Goal: Task Accomplishment & Management: Manage account settings

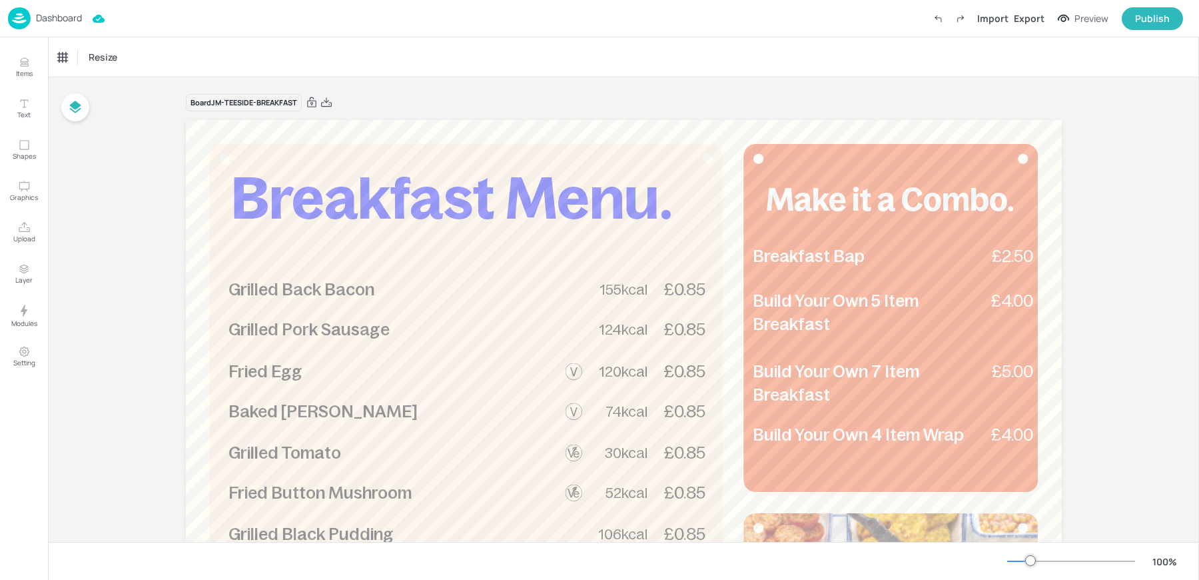
click at [41, 30] on div "Dashboard Import Export Preview Publish" at bounding box center [595, 18] width 1175 height 37
click at [25, 18] on img at bounding box center [19, 18] width 23 height 22
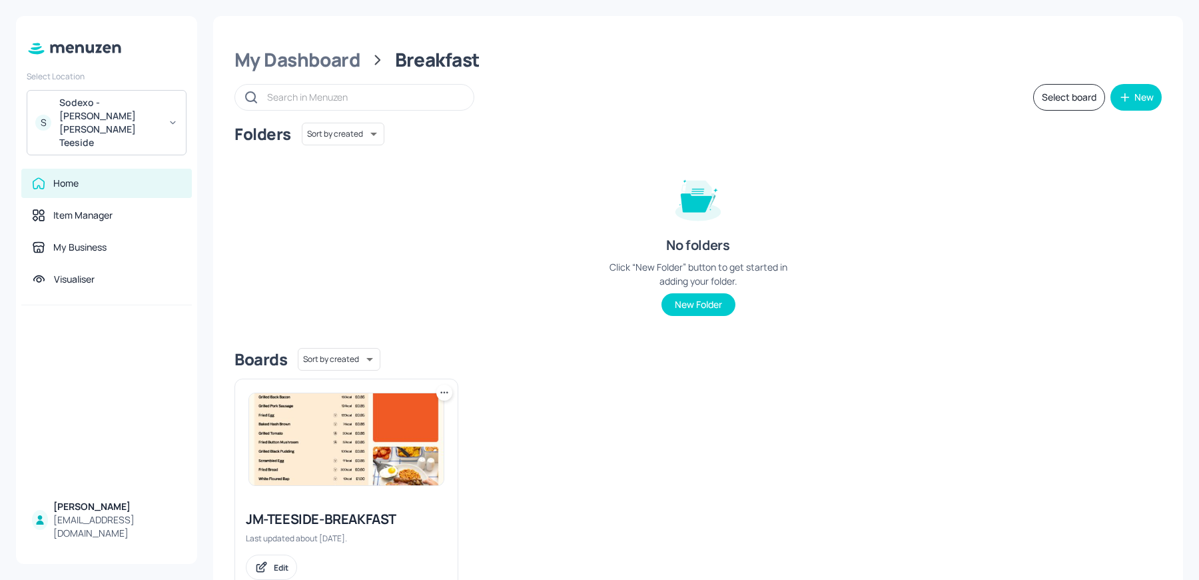
click at [143, 121] on div "Sodexo - [PERSON_NAME] [PERSON_NAME] Teeside" at bounding box center [109, 122] width 101 height 53
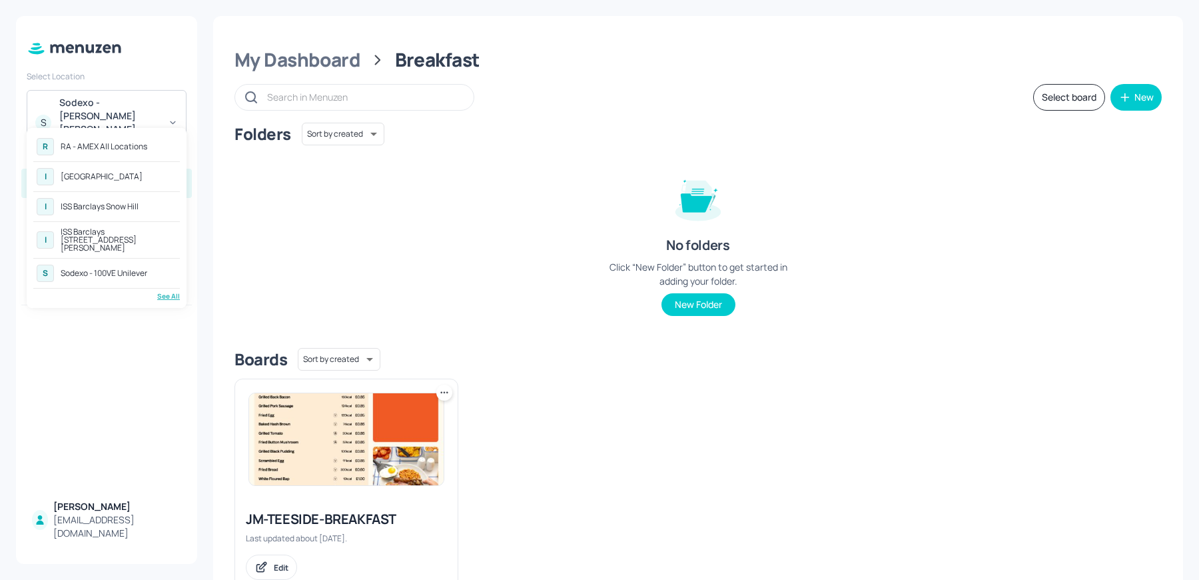
click at [100, 143] on div "RA - AMEX All Locations" at bounding box center [104, 147] width 87 height 8
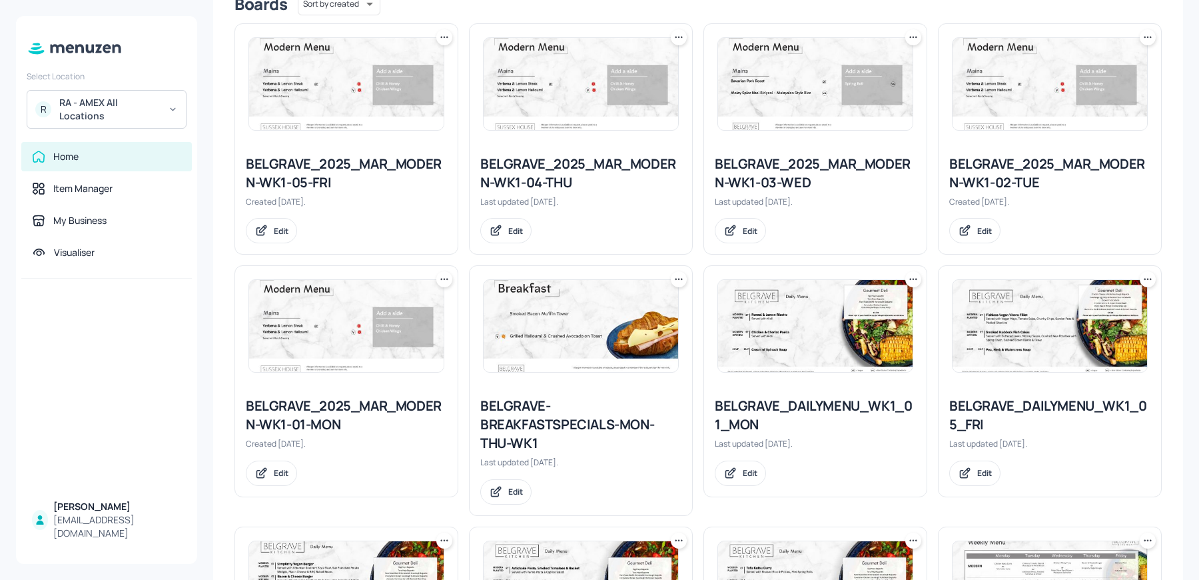
scroll to position [368, 0]
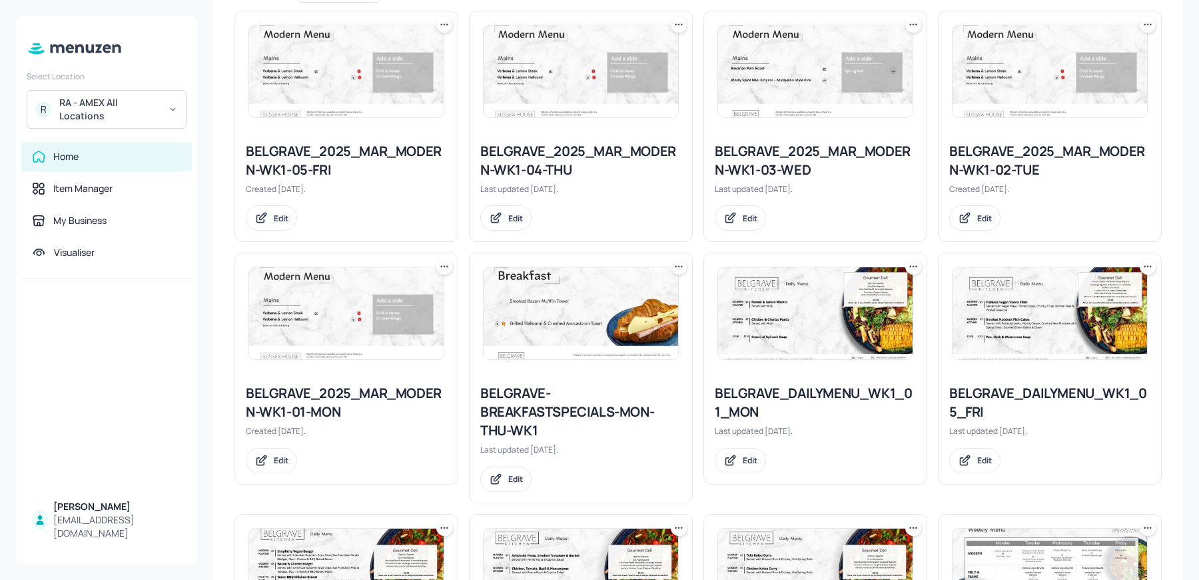
click at [348, 396] on div "BELGRAVE_2025_MAR_MODERN-WK1-01-MON" at bounding box center [346, 402] width 201 height 37
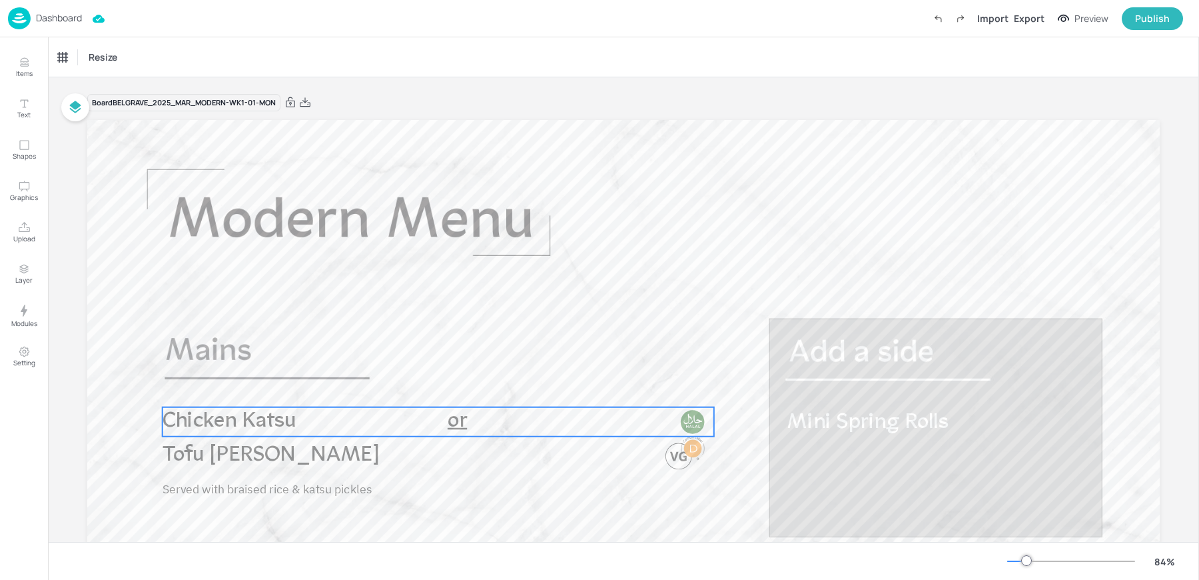
click at [676, 460] on div at bounding box center [693, 434] width 43 height 53
click at [676, 468] on div at bounding box center [693, 441] width 43 height 66
click at [406, 386] on div "Ungroup" at bounding box center [394, 384] width 51 height 17
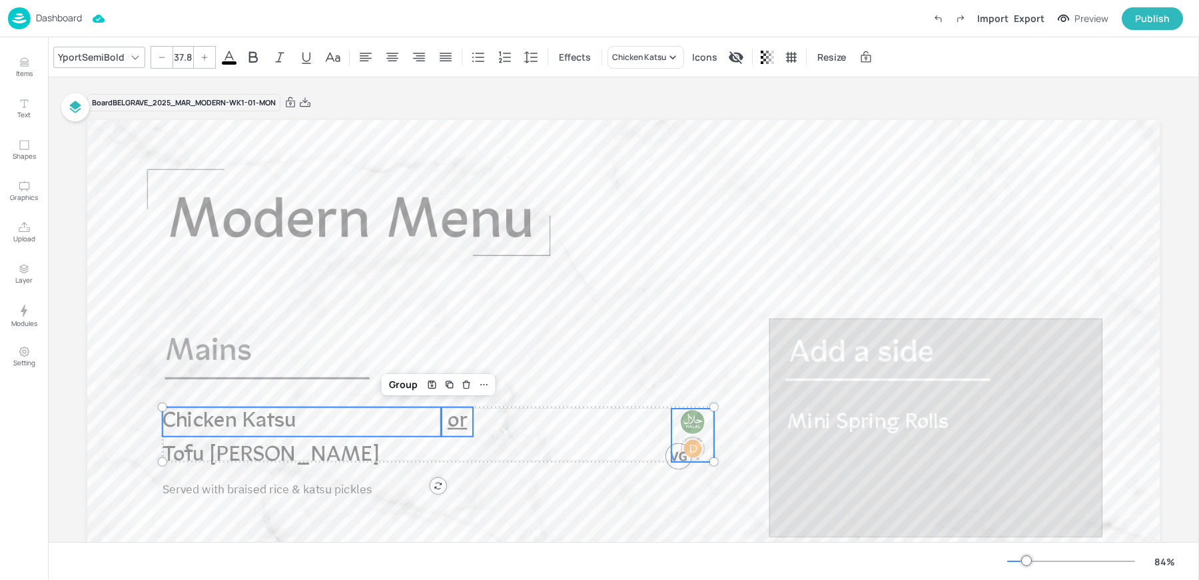
click at [681, 427] on div at bounding box center [693, 421] width 27 height 27
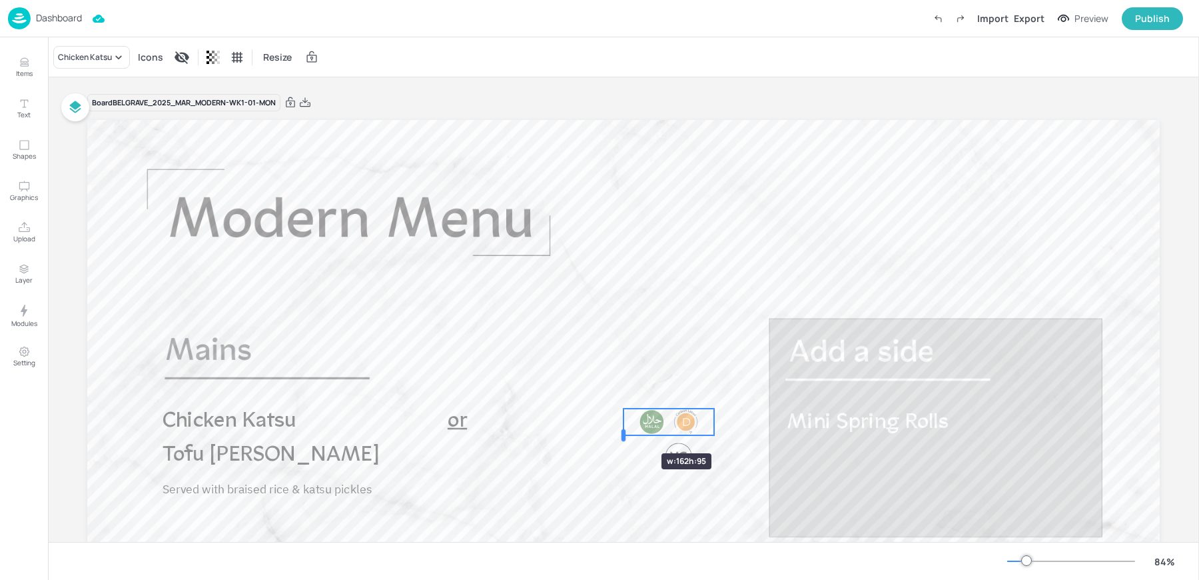
drag, startPoint x: 670, startPoint y: 433, endPoint x: 622, endPoint y: 429, distance: 48.1
click at [622, 429] on div at bounding box center [624, 435] width 4 height 12
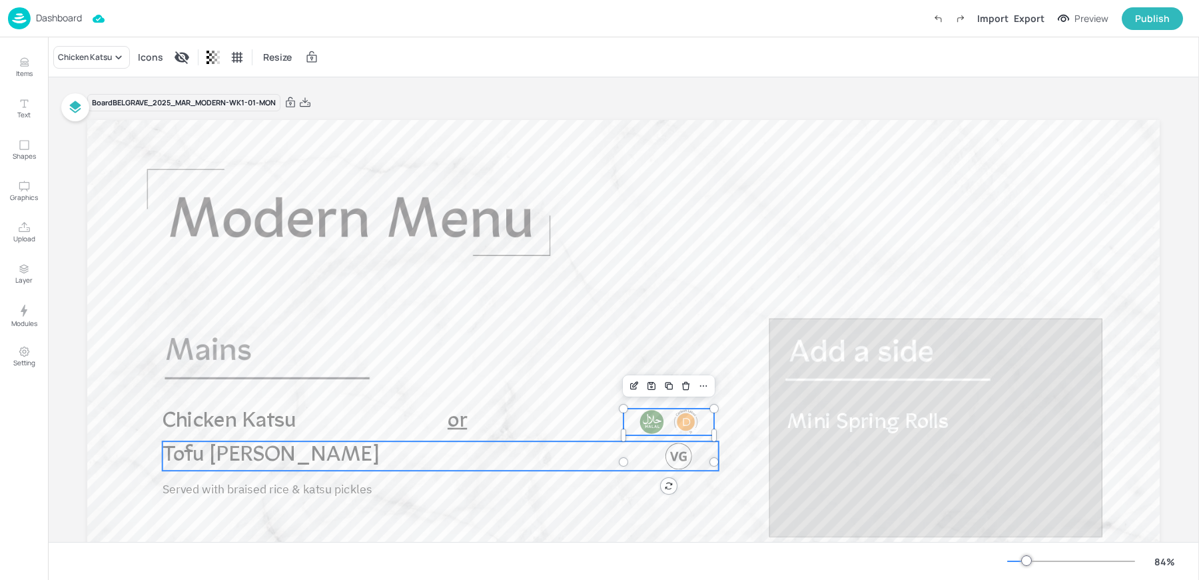
click at [686, 451] on div at bounding box center [679, 455] width 27 height 27
click at [408, 415] on div "Ungroup" at bounding box center [397, 418] width 51 height 17
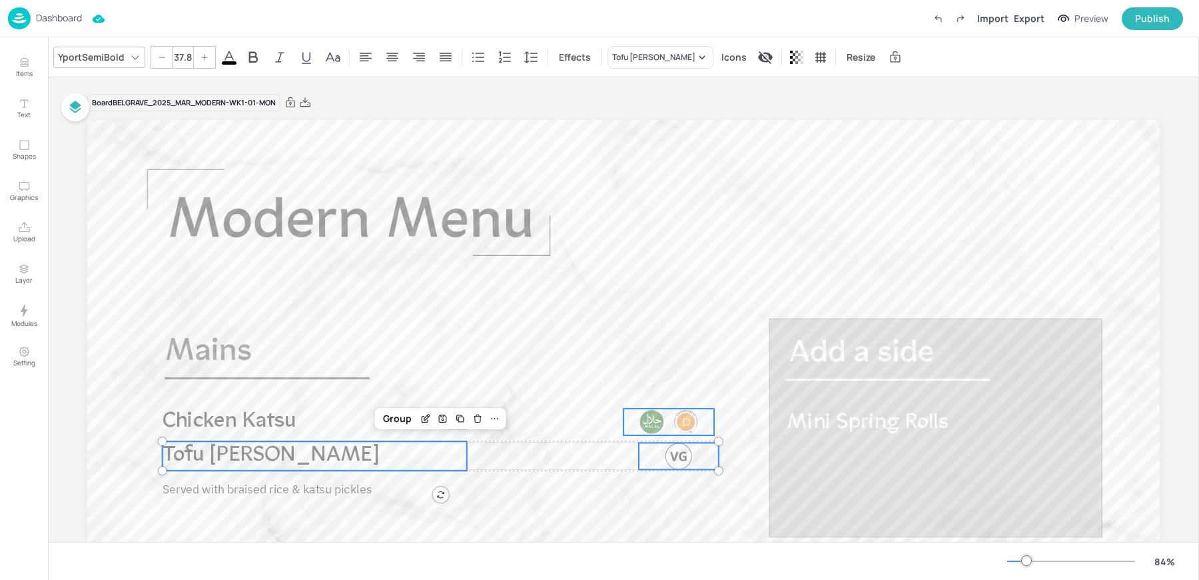
click at [673, 423] on div at bounding box center [686, 421] width 27 height 27
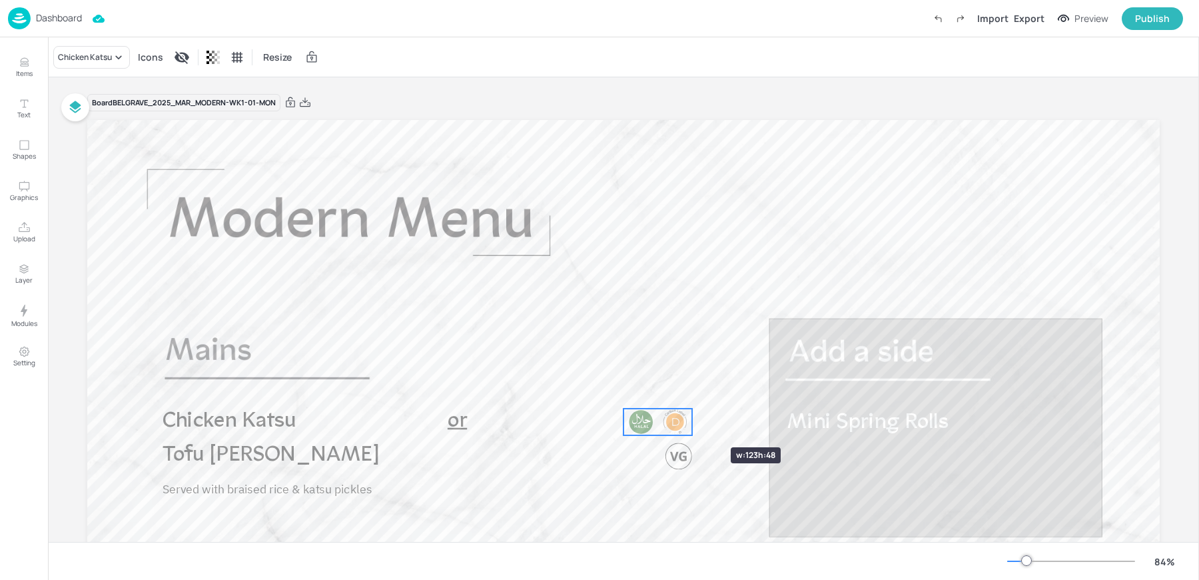
drag, startPoint x: 713, startPoint y: 423, endPoint x: 690, endPoint y: 423, distance: 22.7
click at [690, 423] on div at bounding box center [692, 421] width 11 height 27
drag, startPoint x: 668, startPoint y: 423, endPoint x: 683, endPoint y: 424, distance: 14.7
click at [683, 424] on div at bounding box center [690, 423] width 27 height 27
click at [698, 452] on div at bounding box center [679, 455] width 80 height 27
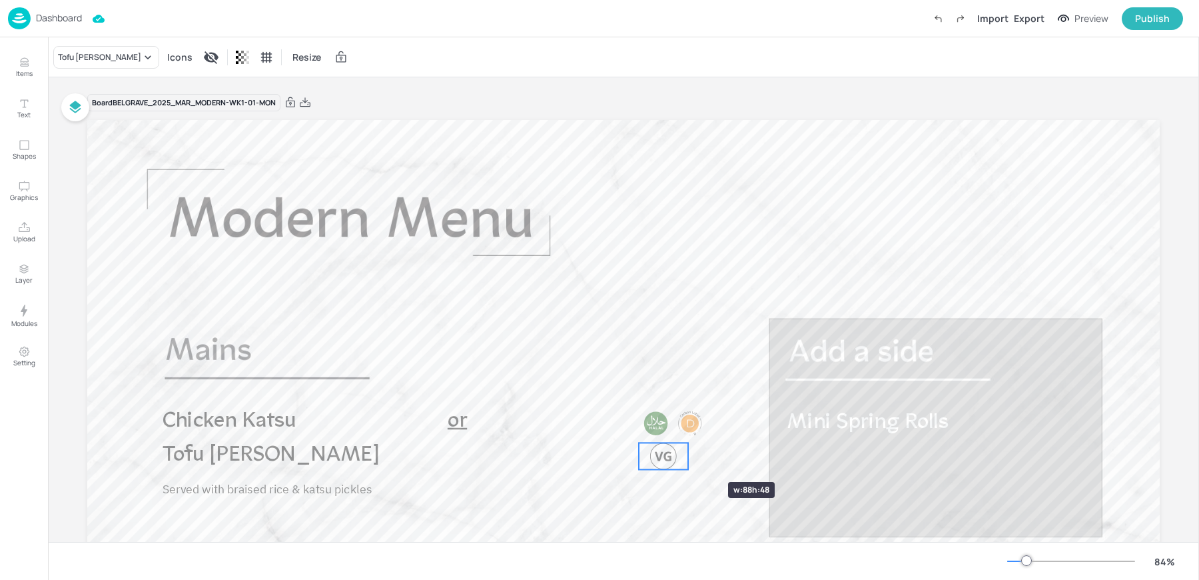
drag, startPoint x: 719, startPoint y: 457, endPoint x: 688, endPoint y: 458, distance: 30.7
click at [688, 458] on div at bounding box center [688, 455] width 11 height 27
drag, startPoint x: 674, startPoint y: 458, endPoint x: 692, endPoint y: 456, distance: 17.4
click at [692, 456] on div at bounding box center [682, 455] width 27 height 27
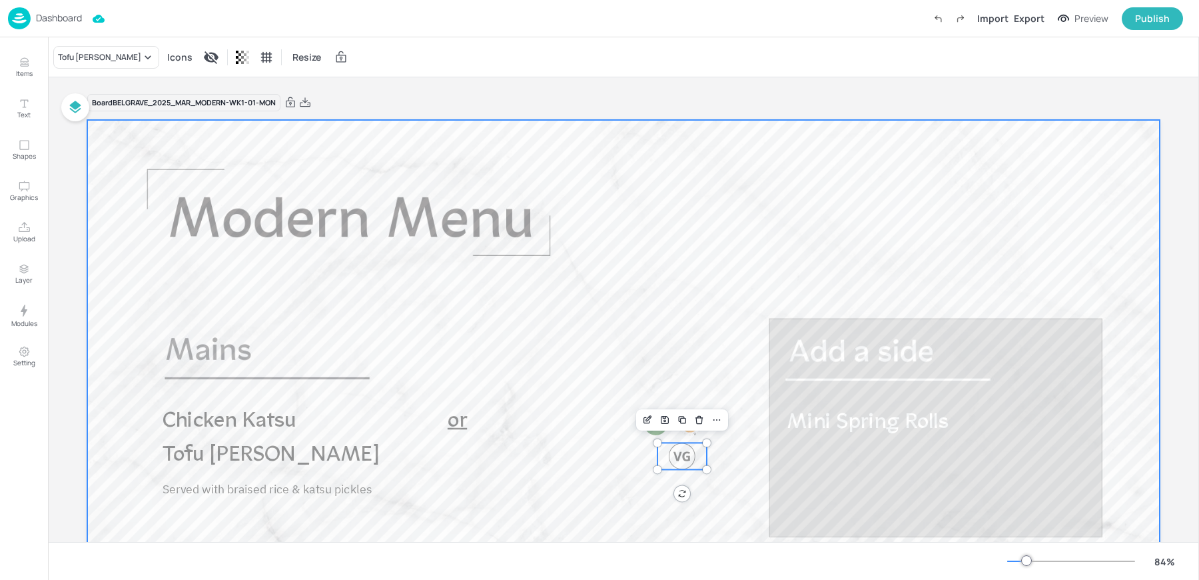
click at [624, 425] on div at bounding box center [623, 422] width 1073 height 604
click at [642, 425] on div "Tofu Katsu Curry Mini Spring Rolls Served with braised rice & katsu pickles or …" at bounding box center [623, 422] width 1073 height 604
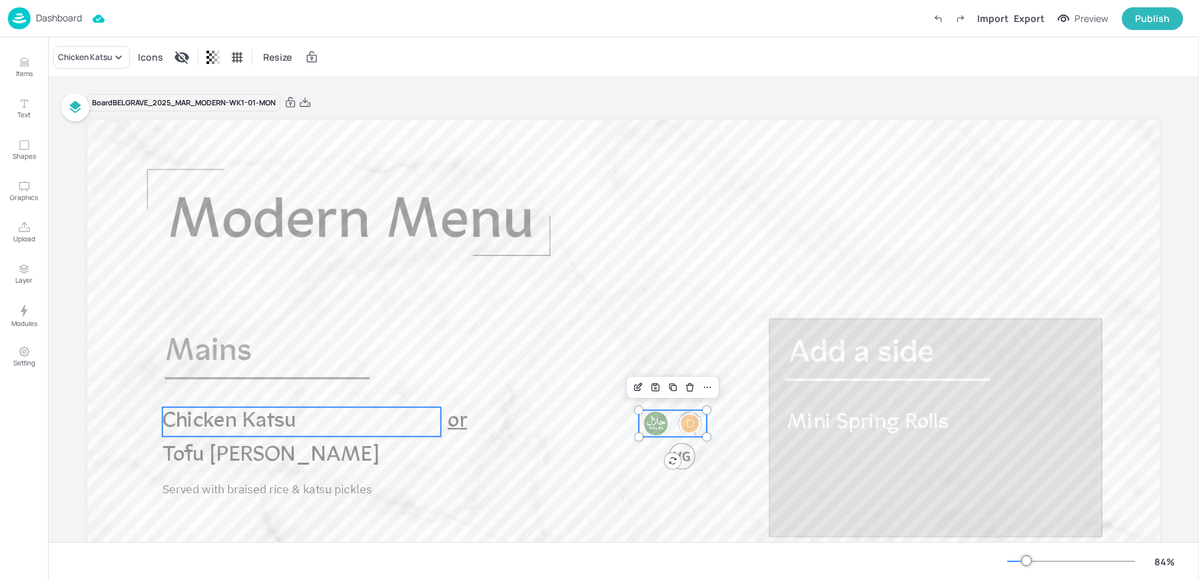
click at [300, 428] on p "Chicken Katsu" at bounding box center [302, 421] width 278 height 29
click at [402, 387] on div "Group" at bounding box center [391, 384] width 39 height 17
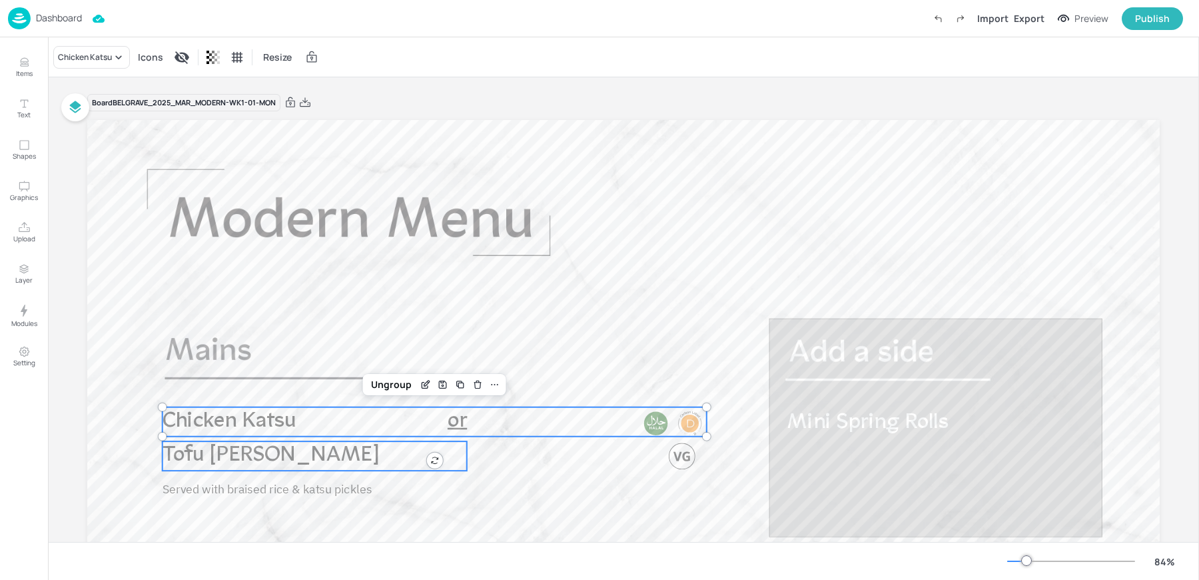
click at [324, 459] on p "Tofu Katsu Curry" at bounding box center [315, 455] width 304 height 29
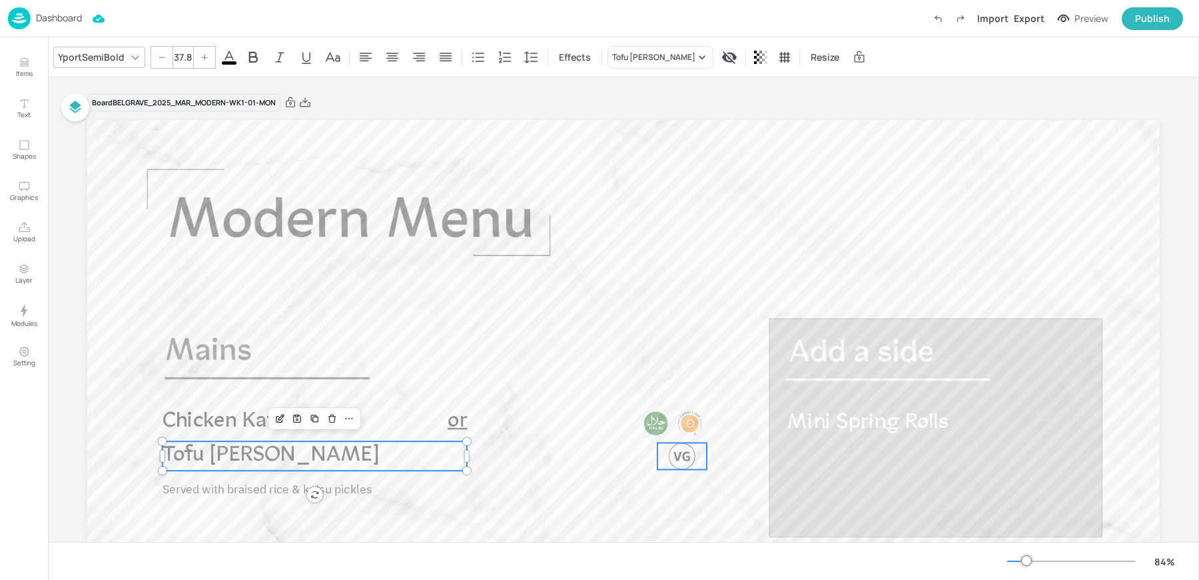
click at [682, 464] on div at bounding box center [682, 455] width 27 height 27
click at [386, 418] on div "Group" at bounding box center [391, 418] width 39 height 17
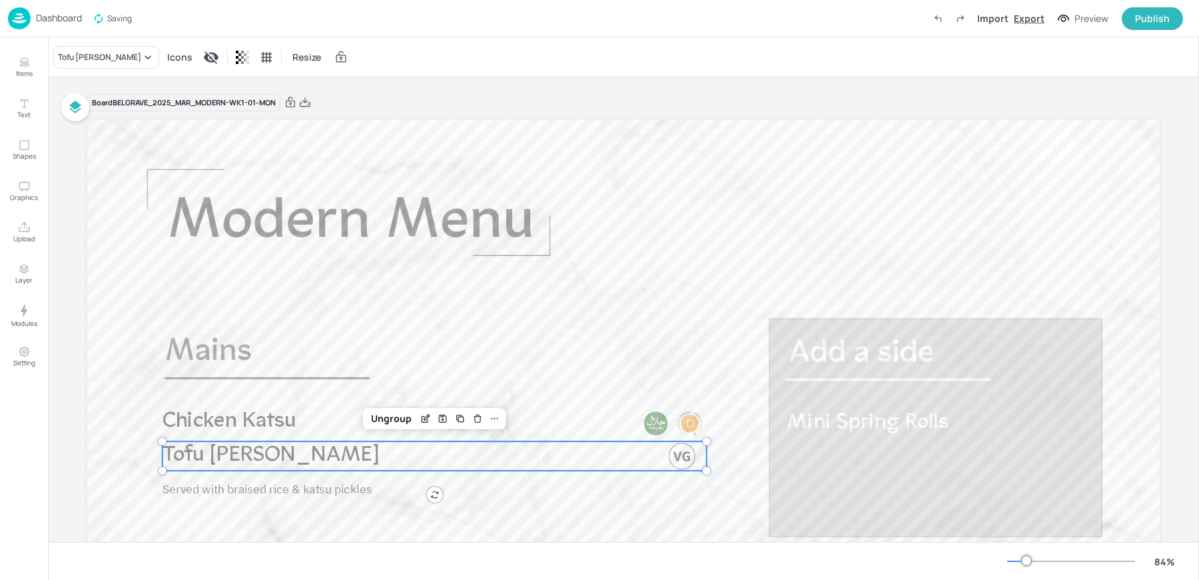
click at [1023, 22] on div "Export" at bounding box center [1029, 18] width 31 height 14
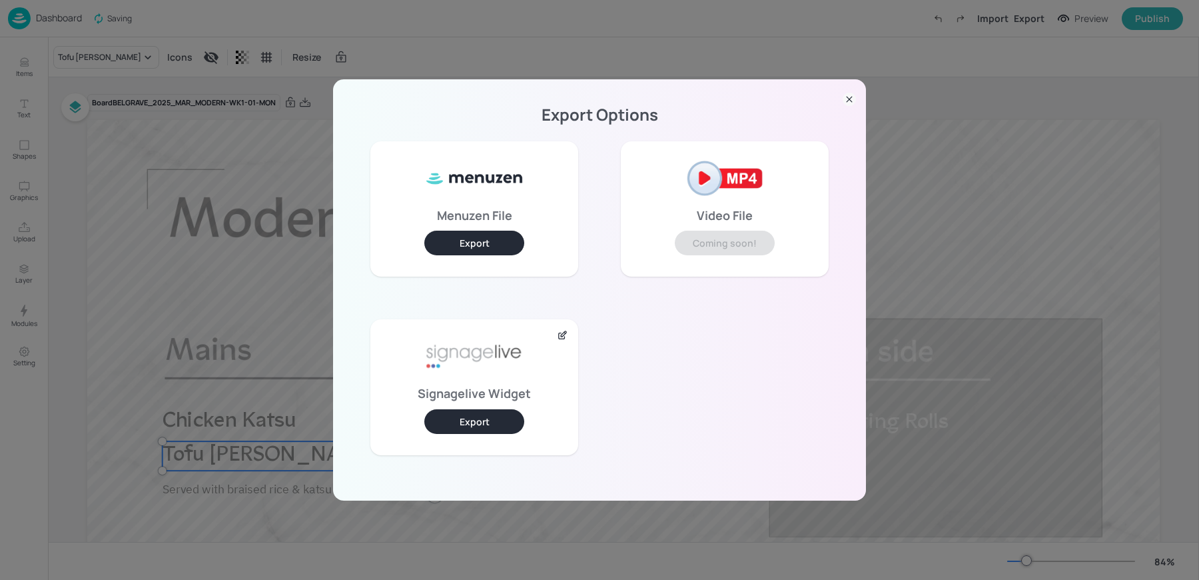
click at [484, 418] on button "Export" at bounding box center [474, 421] width 100 height 25
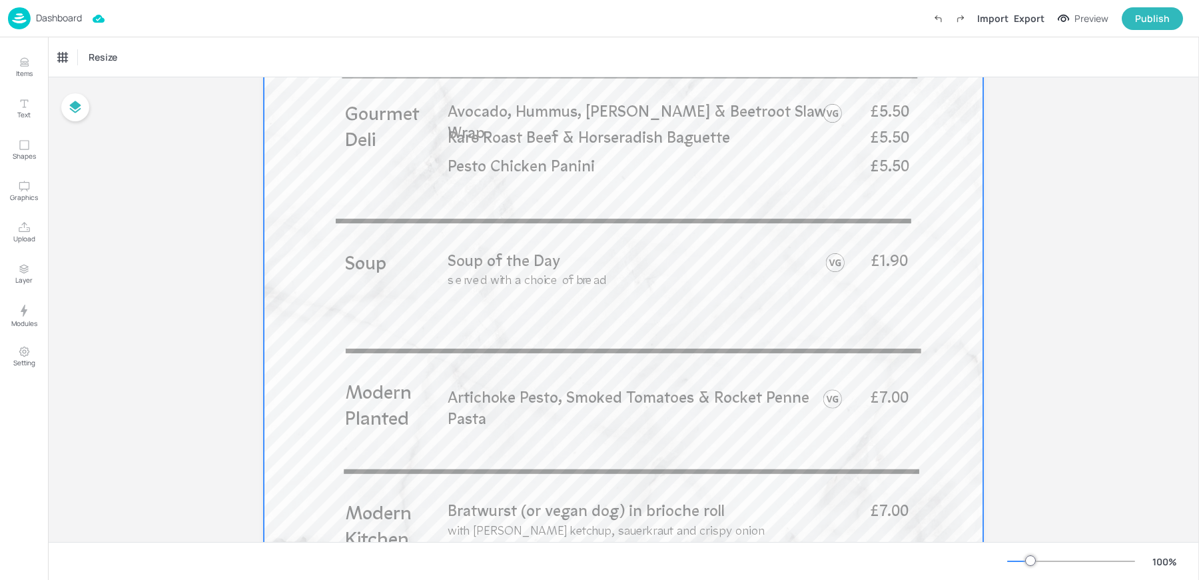
scroll to position [503, 0]
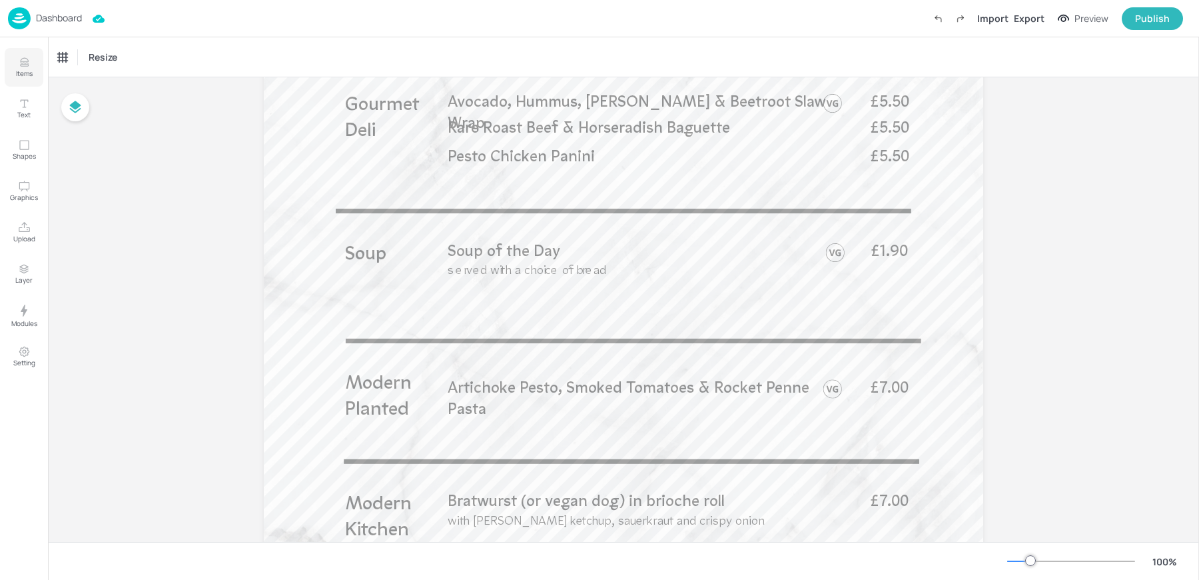
click at [24, 53] on button "Items" at bounding box center [24, 67] width 39 height 39
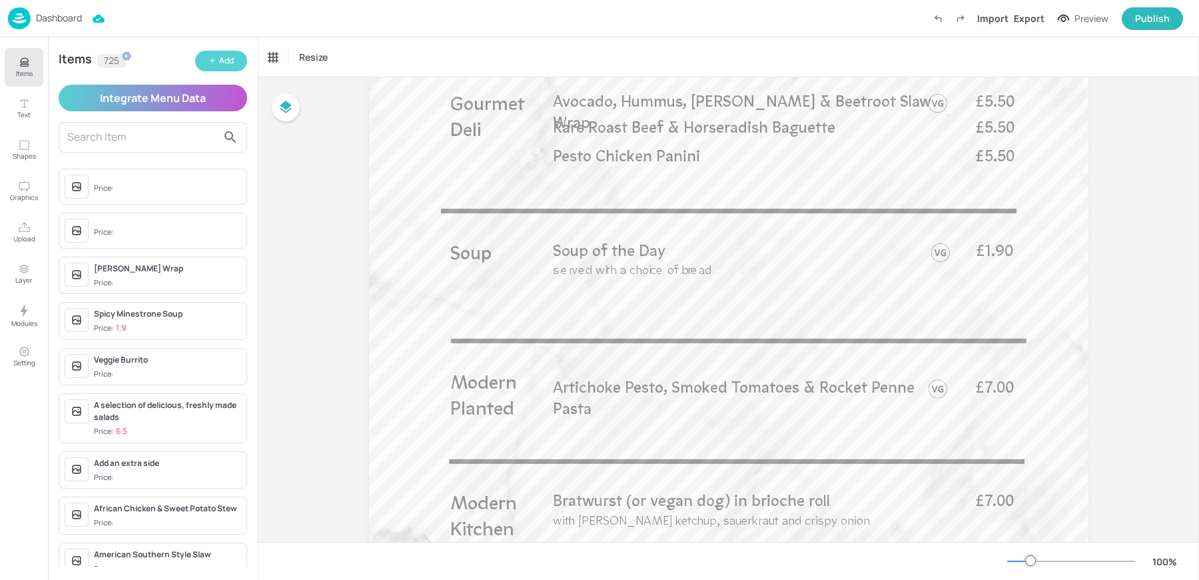
click at [215, 66] on button "Add" at bounding box center [221, 61] width 52 height 21
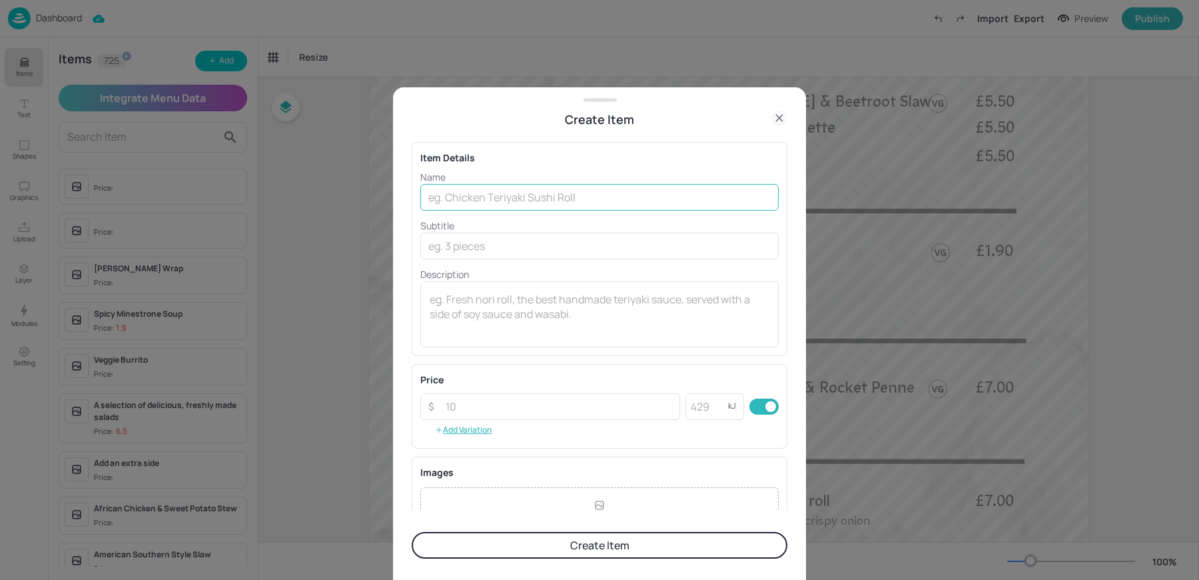
click at [514, 194] on input "text" at bounding box center [599, 197] width 358 height 27
type input "Oktober Fest Special!"
click at [486, 543] on button "Create Item" at bounding box center [600, 545] width 376 height 27
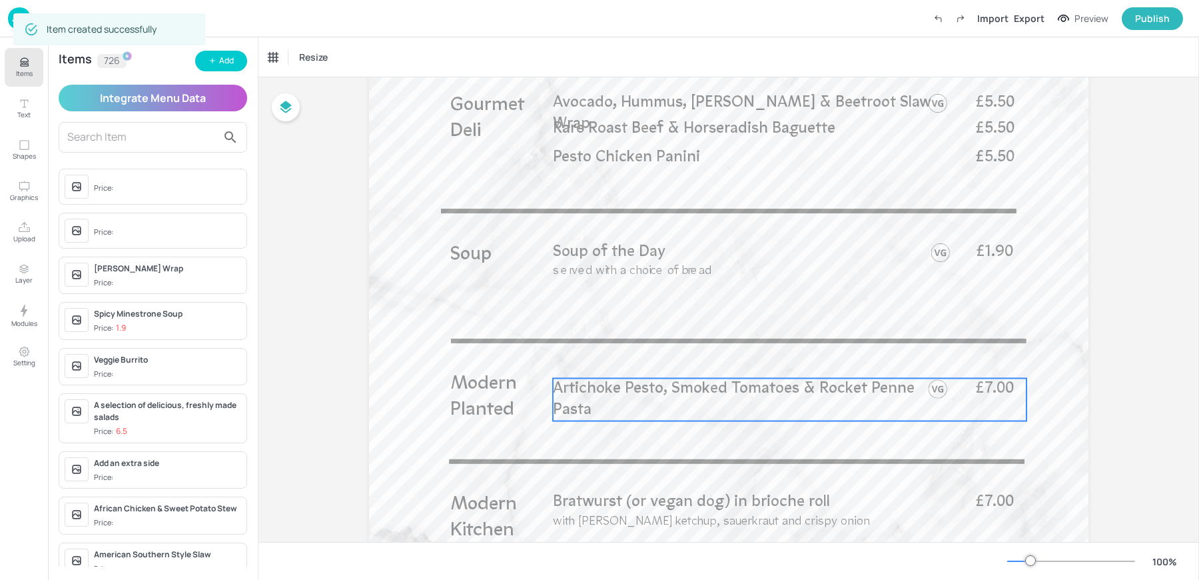
click at [681, 400] on p "Artichoke Pesto, Smoked Tomatoes & Rocket Penne Pasta" at bounding box center [737, 399] width 369 height 43
click at [309, 51] on div "Artichoke Pesto, Smoked Tomatoes & Rocket Penne Pasta" at bounding box center [323, 57] width 111 height 12
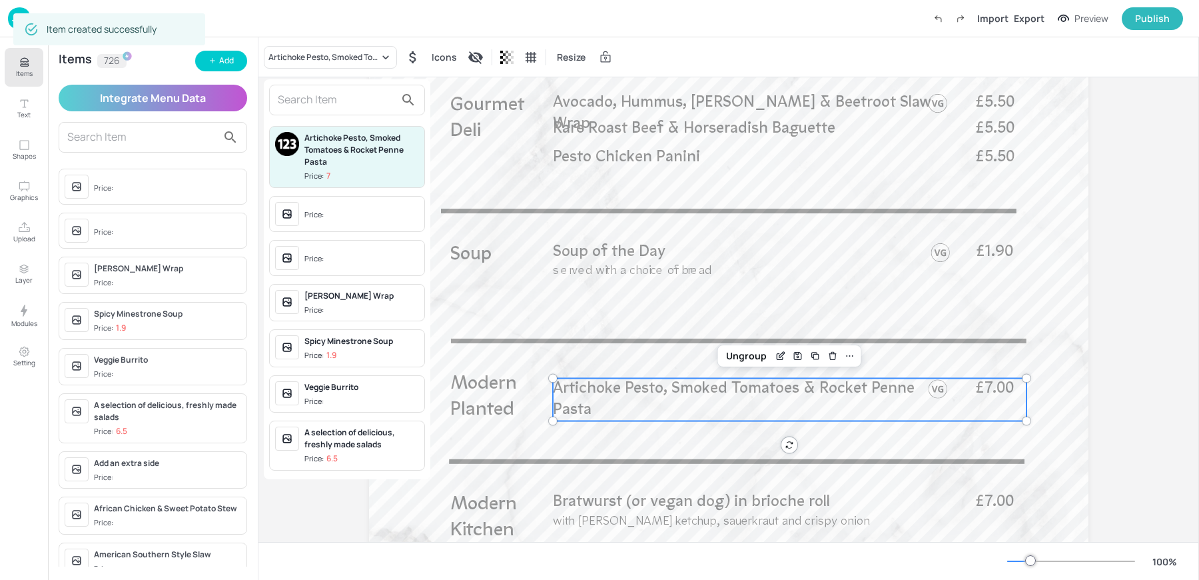
click at [330, 103] on input "text" at bounding box center [336, 99] width 117 height 21
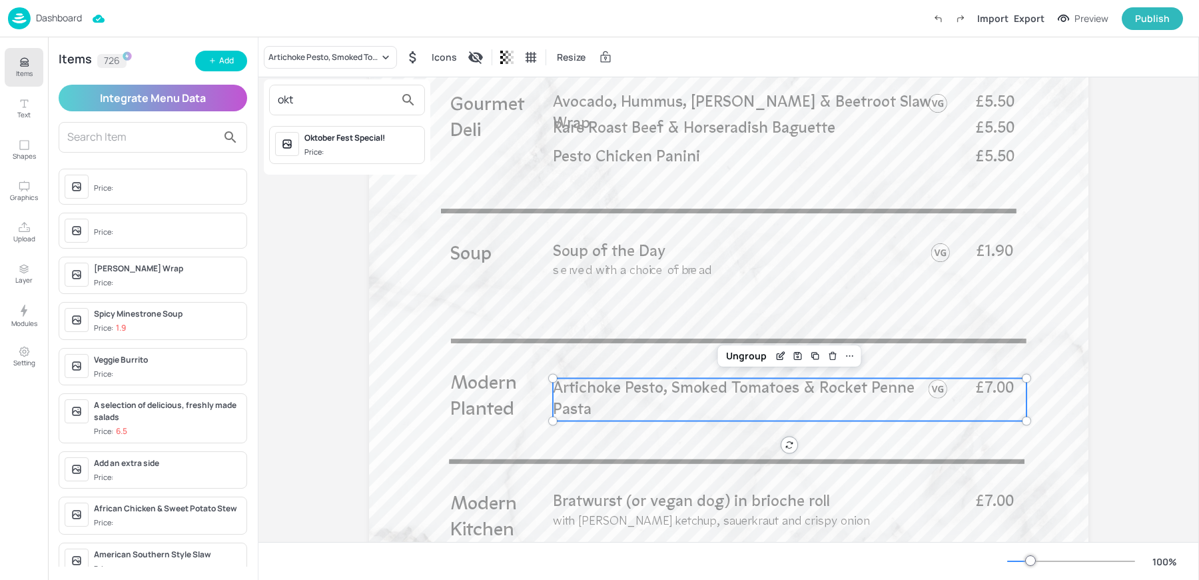
type input "okt"
click at [330, 150] on span "Price:" at bounding box center [361, 152] width 115 height 11
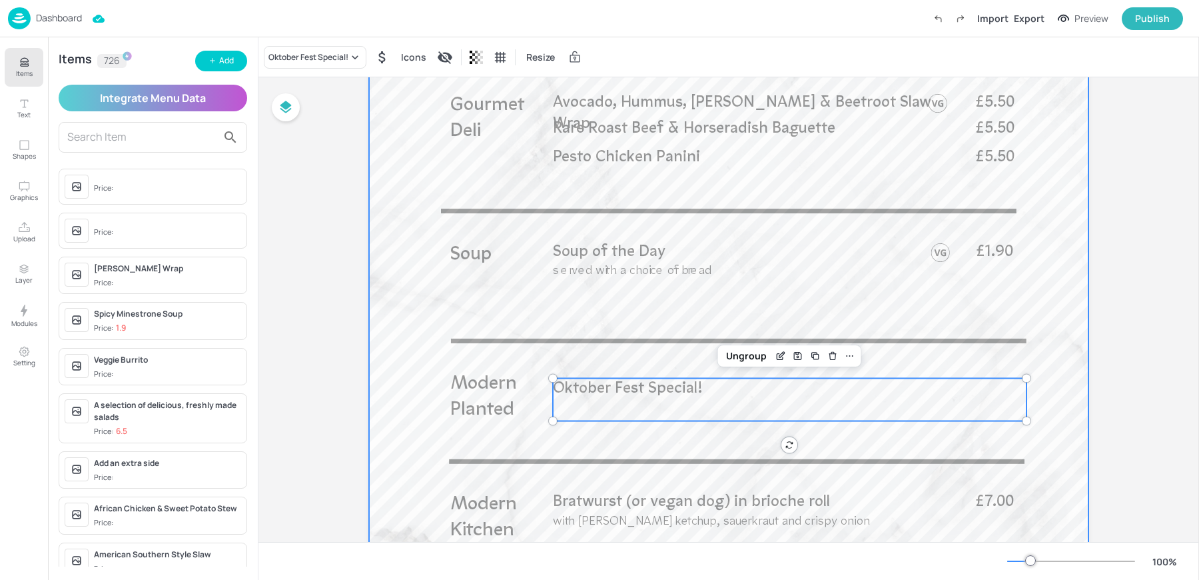
click at [695, 531] on div at bounding box center [728, 256] width 719 height 1279
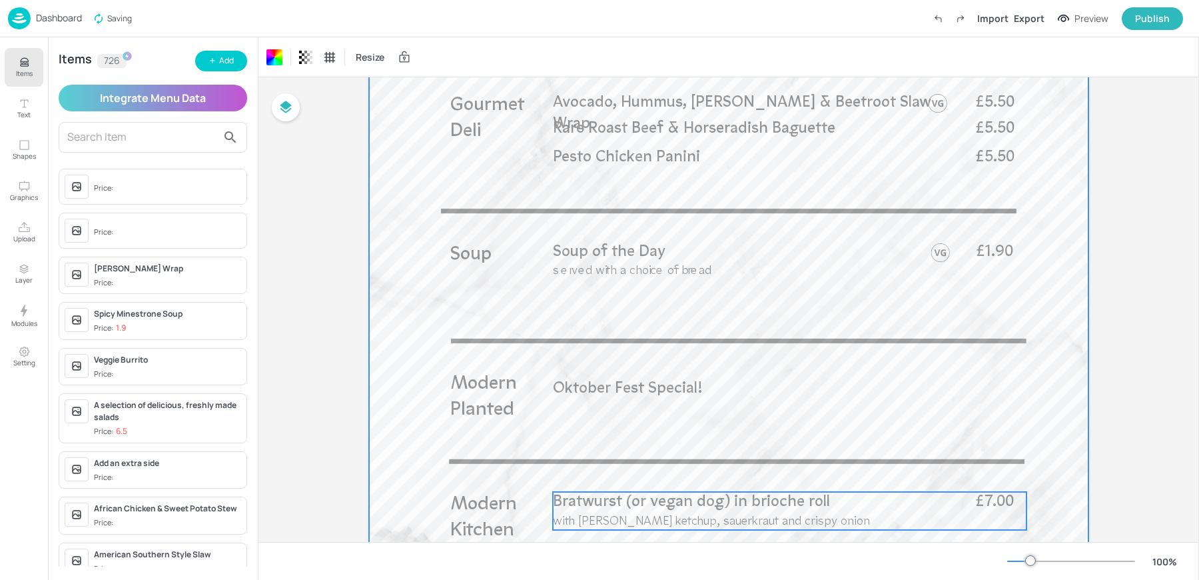
click at [684, 518] on span "with curry ketchup, sauerkraut and crispy onion" at bounding box center [711, 521] width 317 height 13
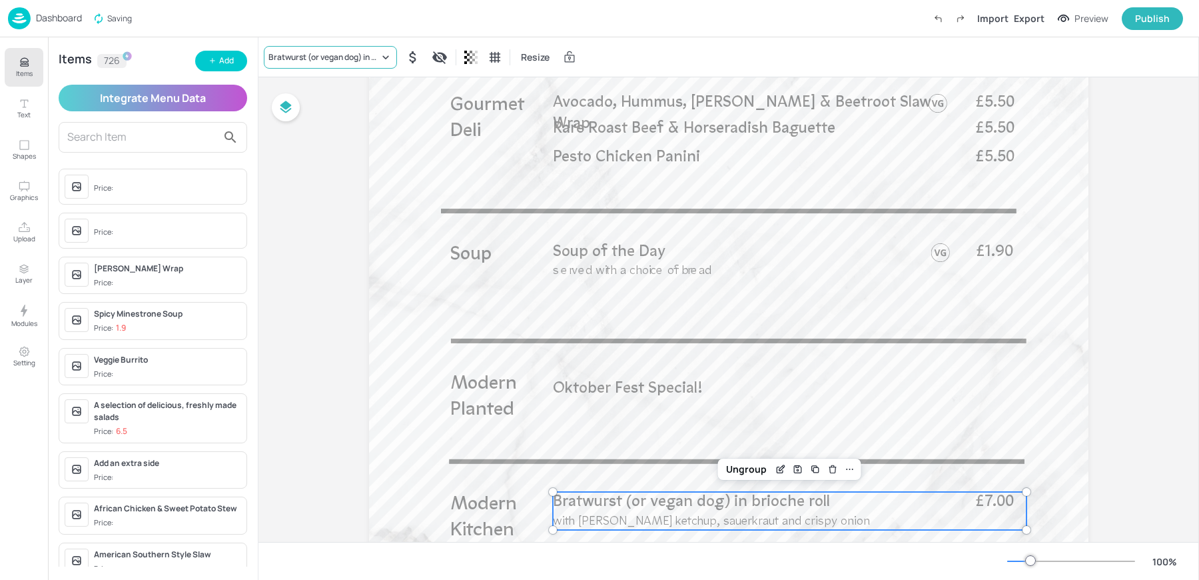
click at [288, 66] on div "Bratwurst (or vegan dog) in brioche roll" at bounding box center [330, 57] width 133 height 23
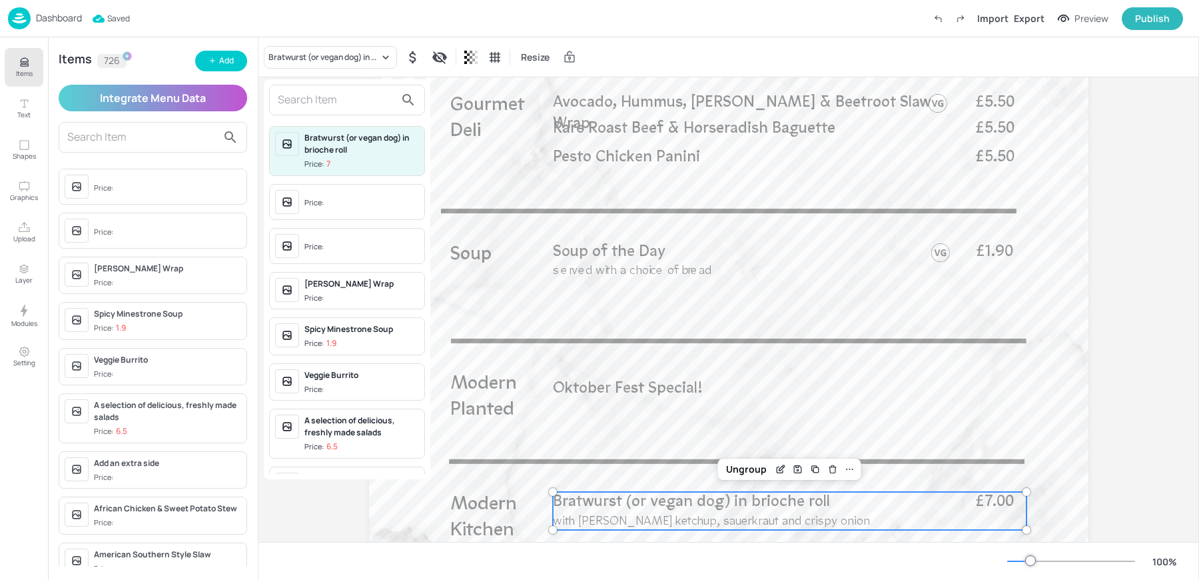
click at [314, 92] on input "text" at bounding box center [336, 99] width 117 height 21
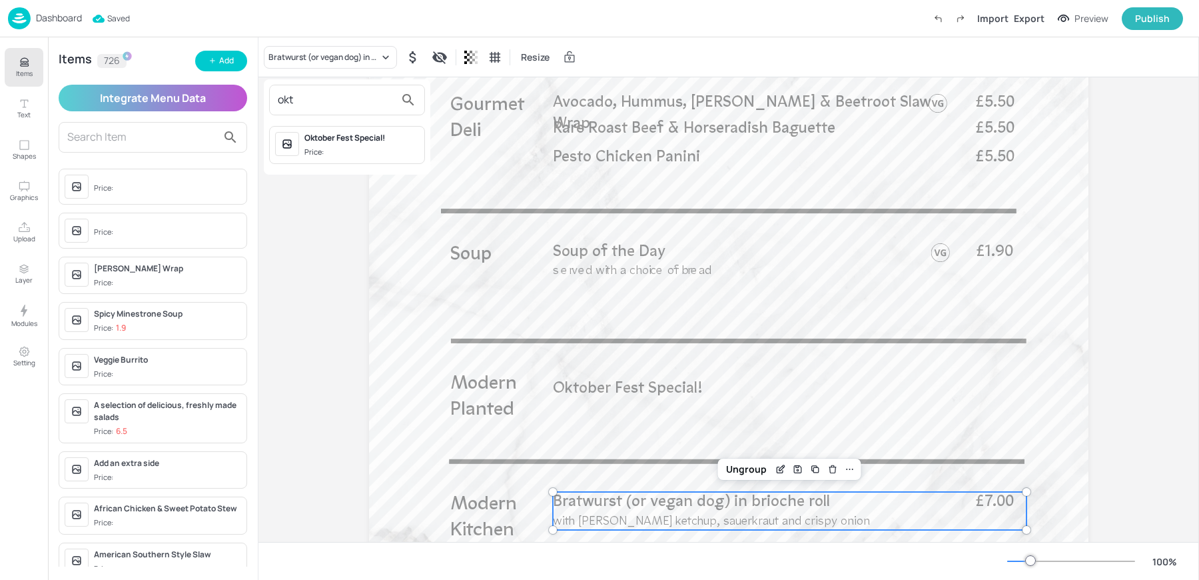
type input "okt"
click at [330, 140] on div "Oktober Fest Special!" at bounding box center [361, 138] width 115 height 12
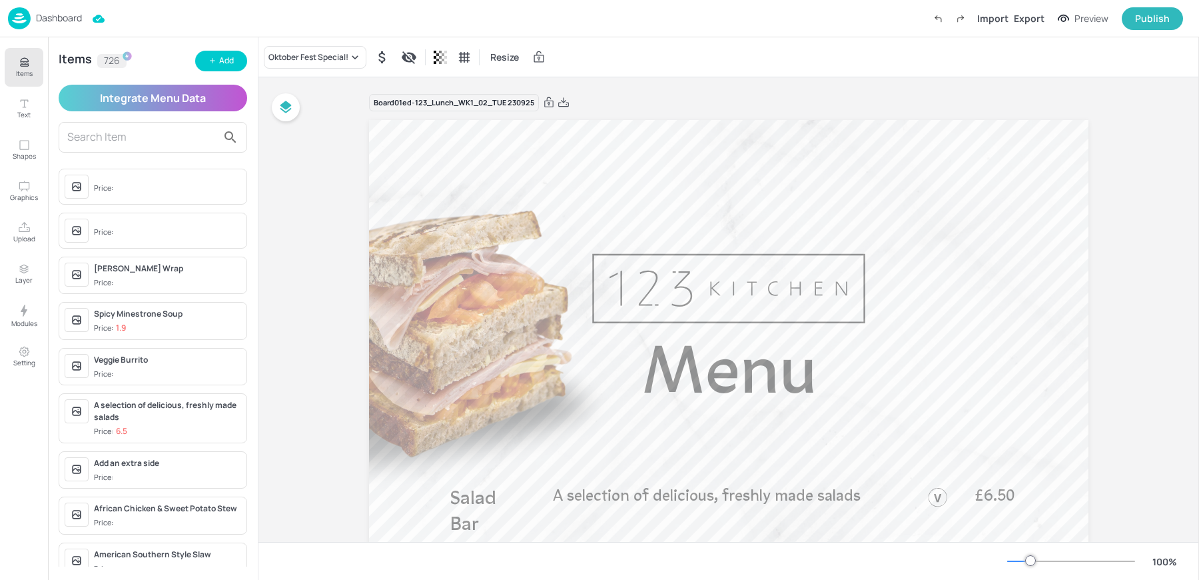
click at [174, 22] on div "Dashboard Import Export Preview Publish" at bounding box center [595, 18] width 1175 height 37
click at [31, 13] on div "Dashboard" at bounding box center [45, 18] width 74 height 22
click at [567, 25] on div "Dashboard Import Export Preview Publish" at bounding box center [595, 18] width 1175 height 37
click at [57, 23] on p "Dashboard" at bounding box center [59, 17] width 46 height 9
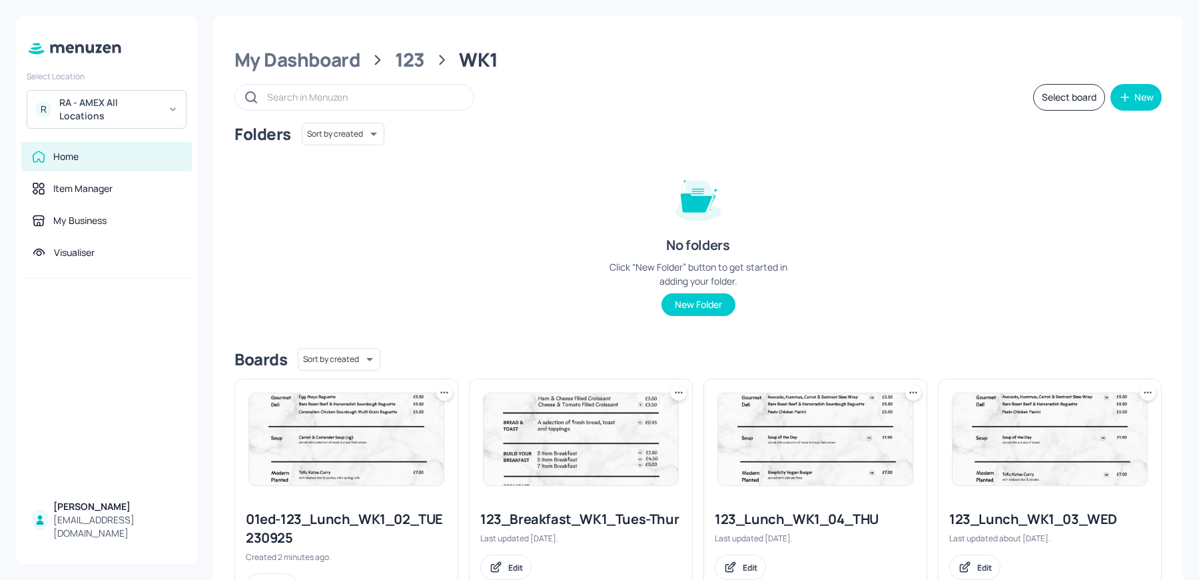
scroll to position [283, 0]
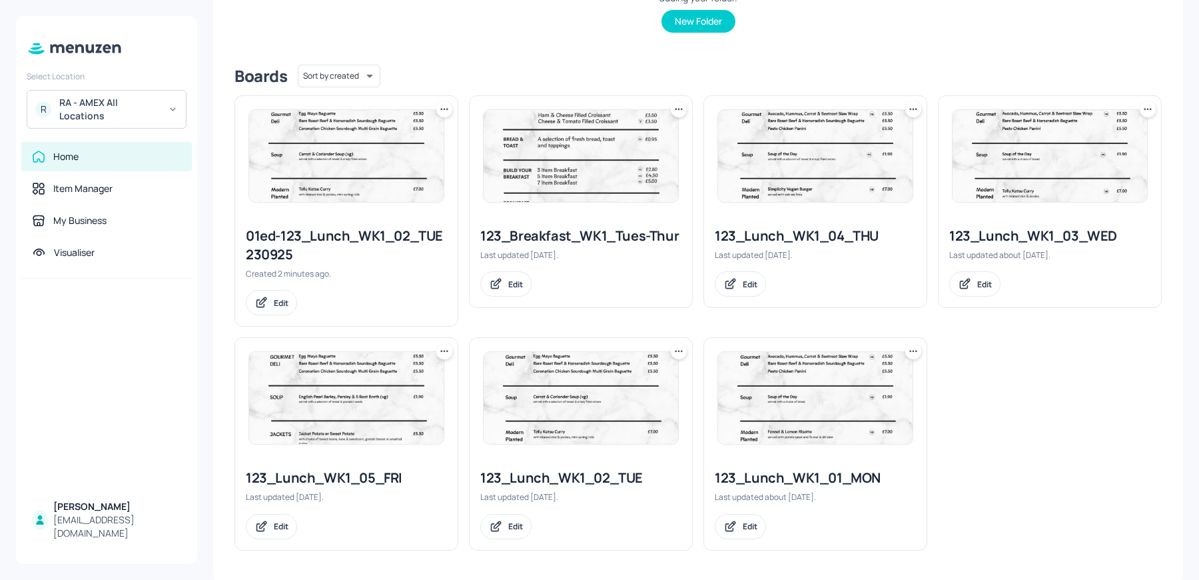
click at [1149, 110] on icon at bounding box center [1147, 109] width 13 height 13
click at [1093, 165] on div "Duplicate" at bounding box center [1094, 158] width 107 height 23
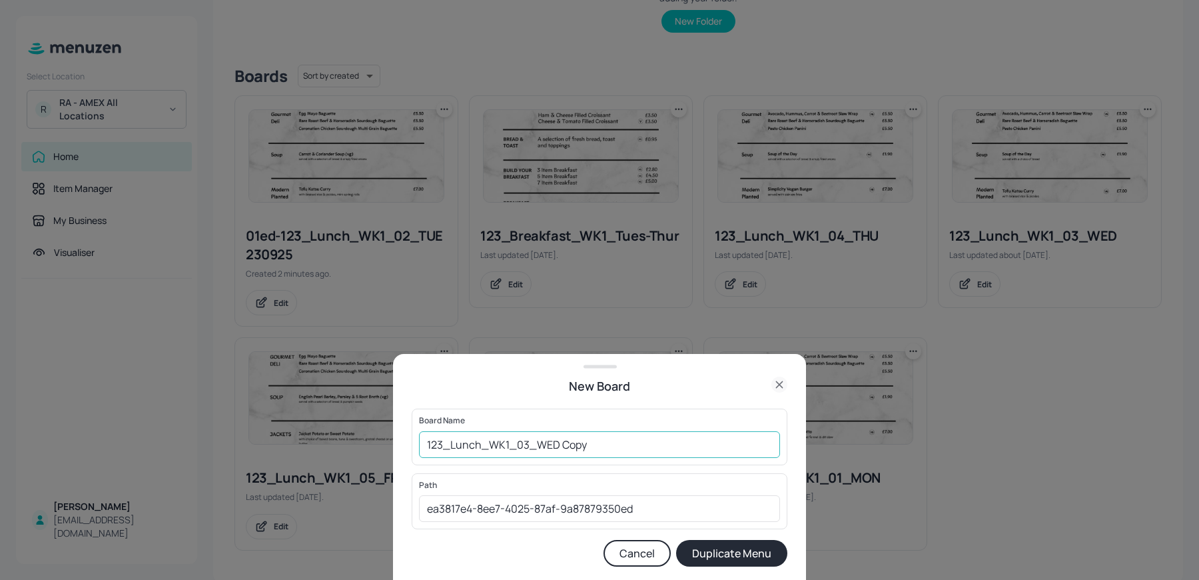
click at [419, 440] on input "123_Lunch_WK1_03_WED Copy" at bounding box center [599, 444] width 361 height 27
drag, startPoint x: 588, startPoint y: 445, endPoint x: 648, endPoint y: 448, distance: 60.0
click at [648, 448] on input "01ed-123_Lunch_WK1_03_WED Copy" at bounding box center [599, 444] width 361 height 27
type input "01ed-123_Lunch_WK1_03_WED 240925"
click at [676, 540] on button "Duplicate Menu" at bounding box center [731, 553] width 111 height 27
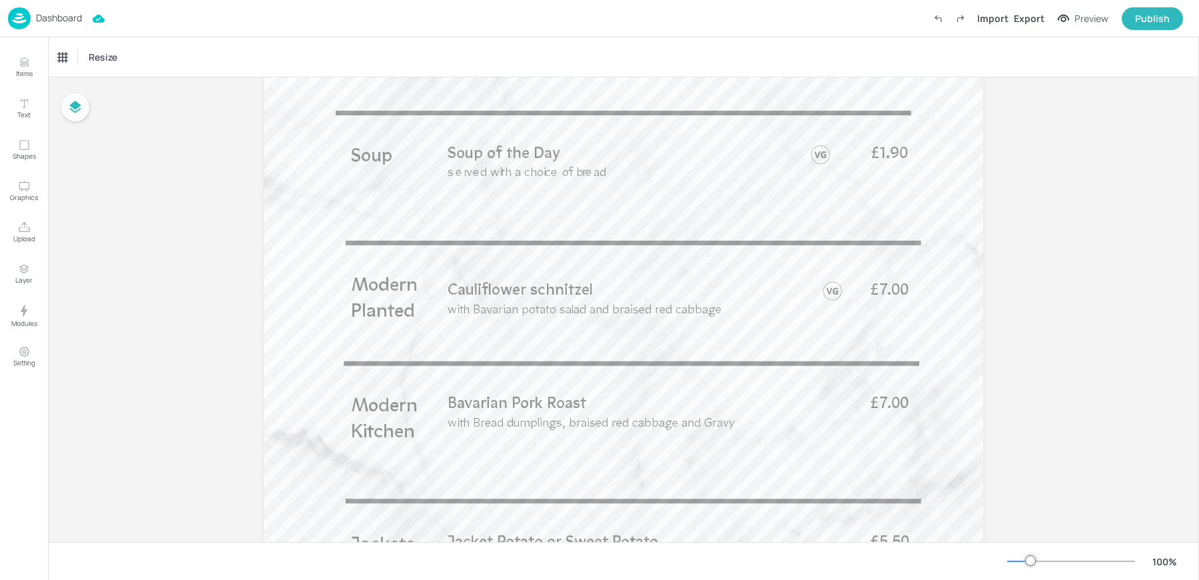
scroll to position [625, 0]
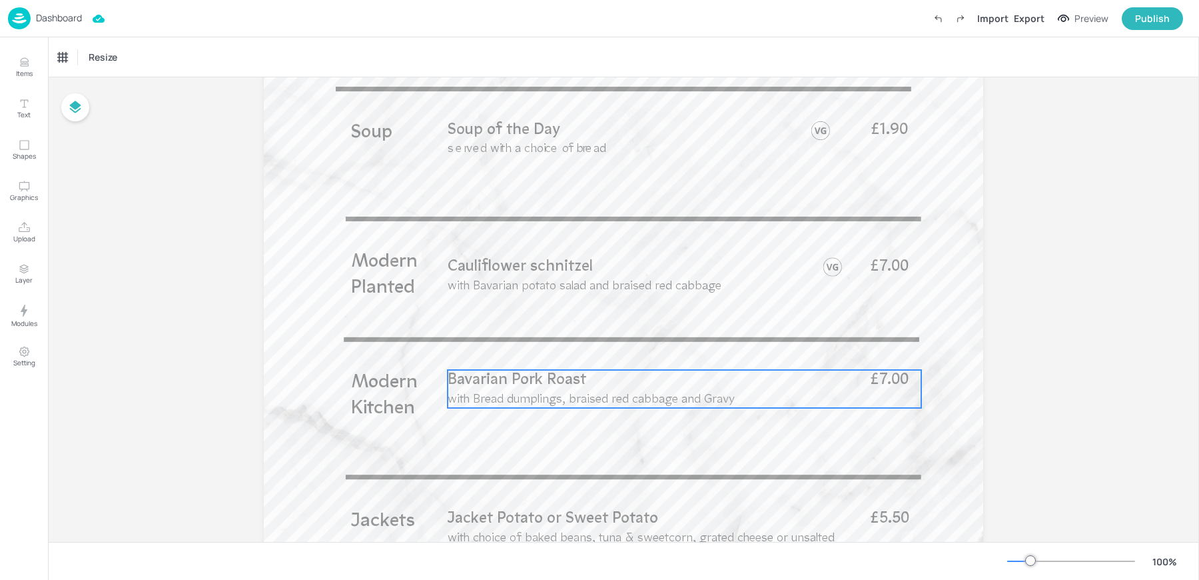
click at [490, 387] on span "Bavarian Pork Roast" at bounding box center [517, 379] width 139 height 15
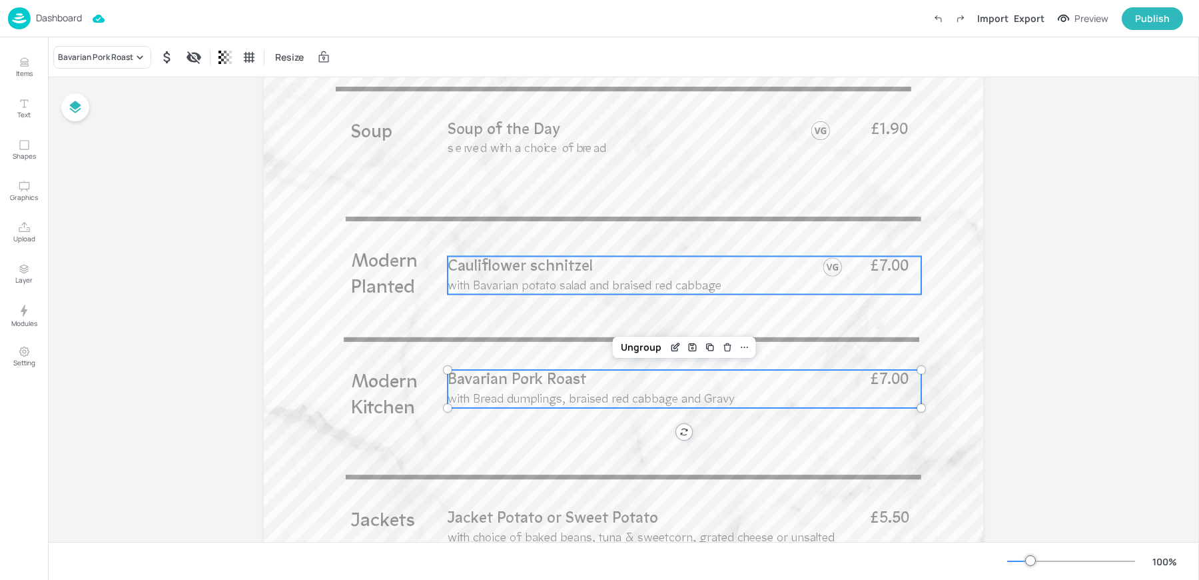
click at [489, 288] on span "with Bavarian potato salad and braised red cabbage" at bounding box center [585, 286] width 274 height 13
click at [105, 60] on div "Bavarian Pork Roast" at bounding box center [95, 57] width 75 height 12
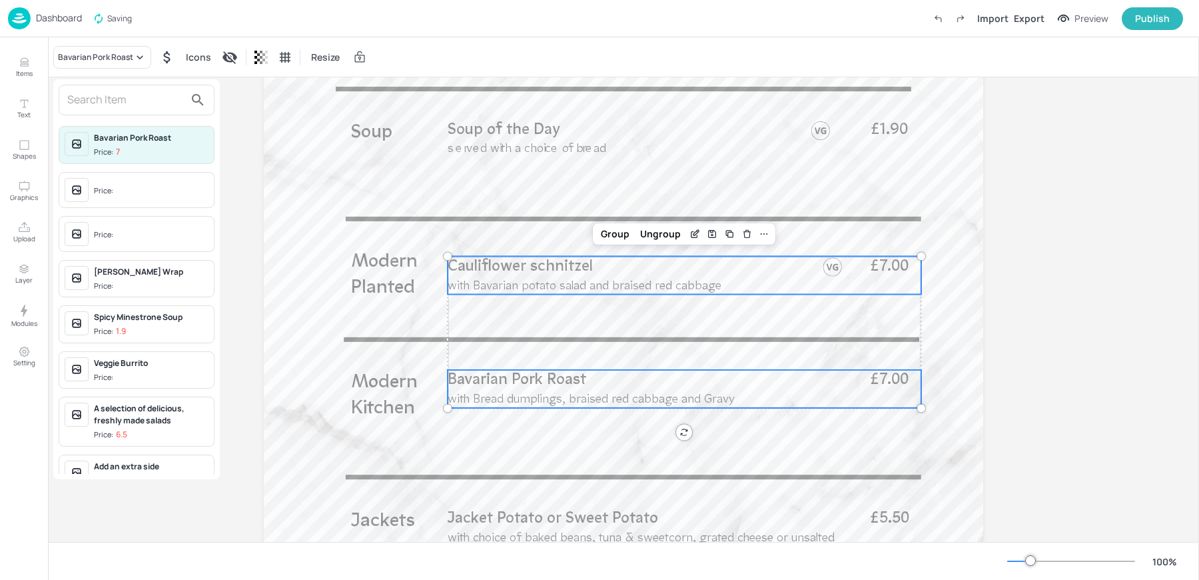
click at [101, 93] on input "text" at bounding box center [125, 99] width 117 height 21
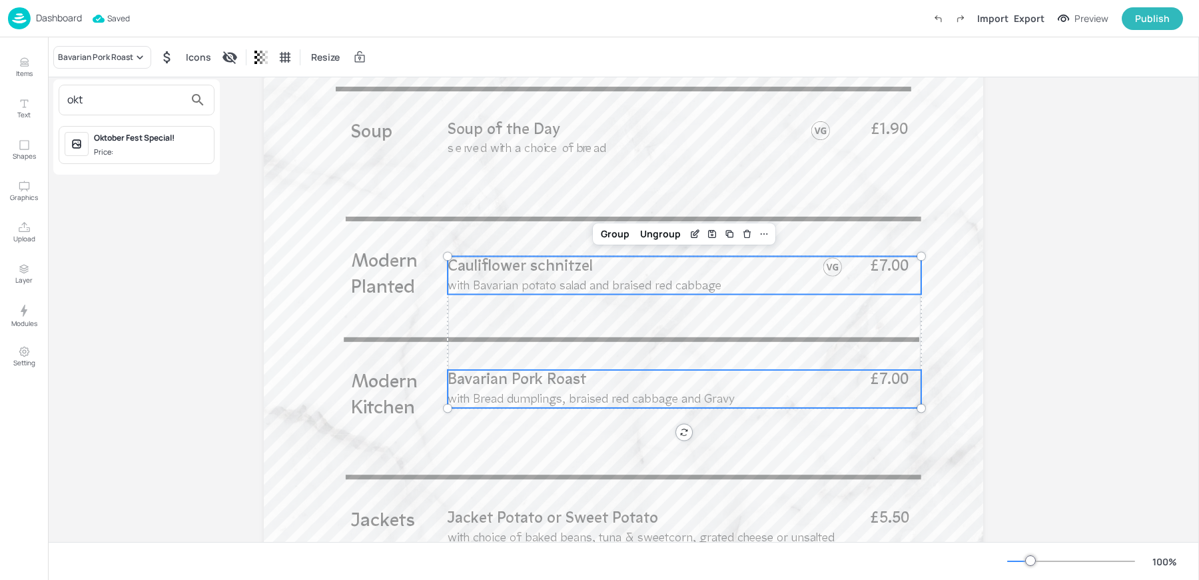
type input "okt"
click at [129, 143] on div "Oktober Fest Special! Price:" at bounding box center [151, 145] width 115 height 26
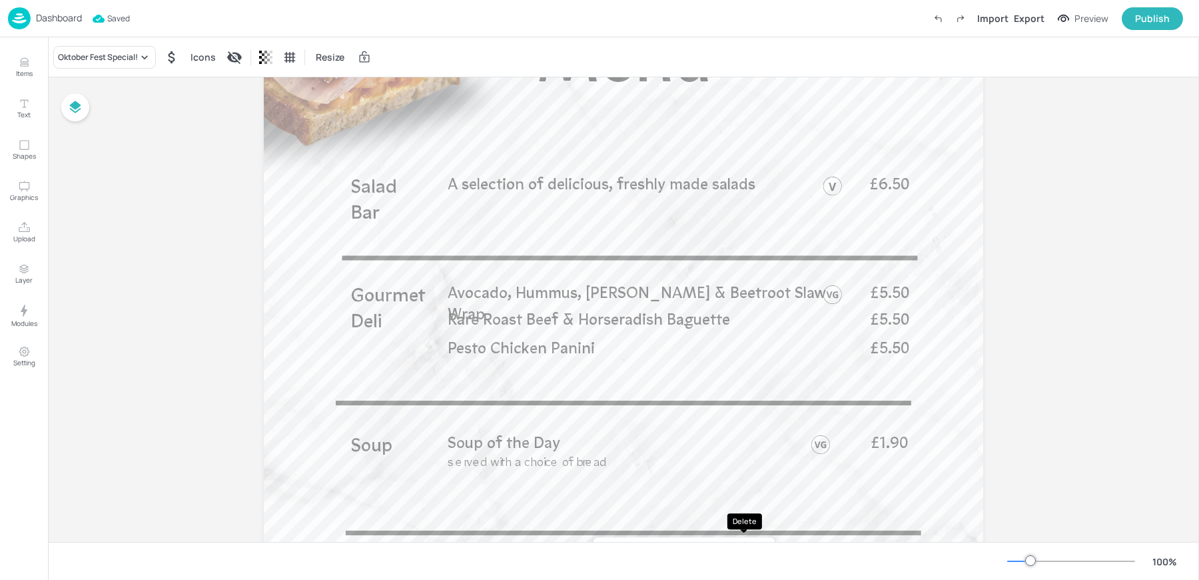
scroll to position [0, 0]
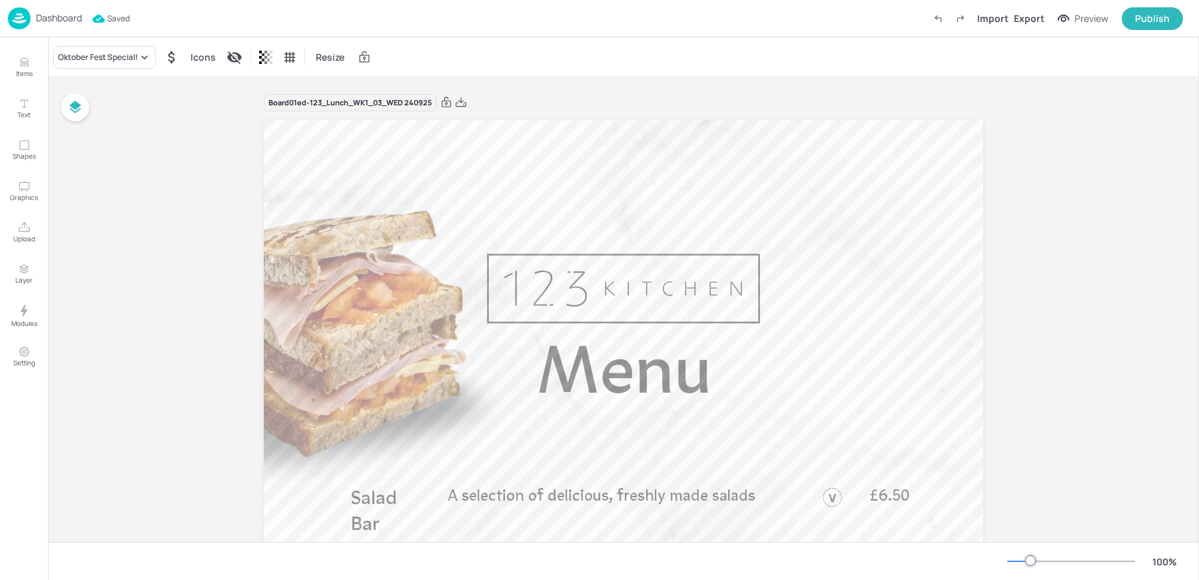
click at [448, 29] on div "Dashboard Saved Import Export Preview Publish" at bounding box center [595, 18] width 1175 height 37
click at [41, 15] on p "Dashboard" at bounding box center [59, 17] width 46 height 9
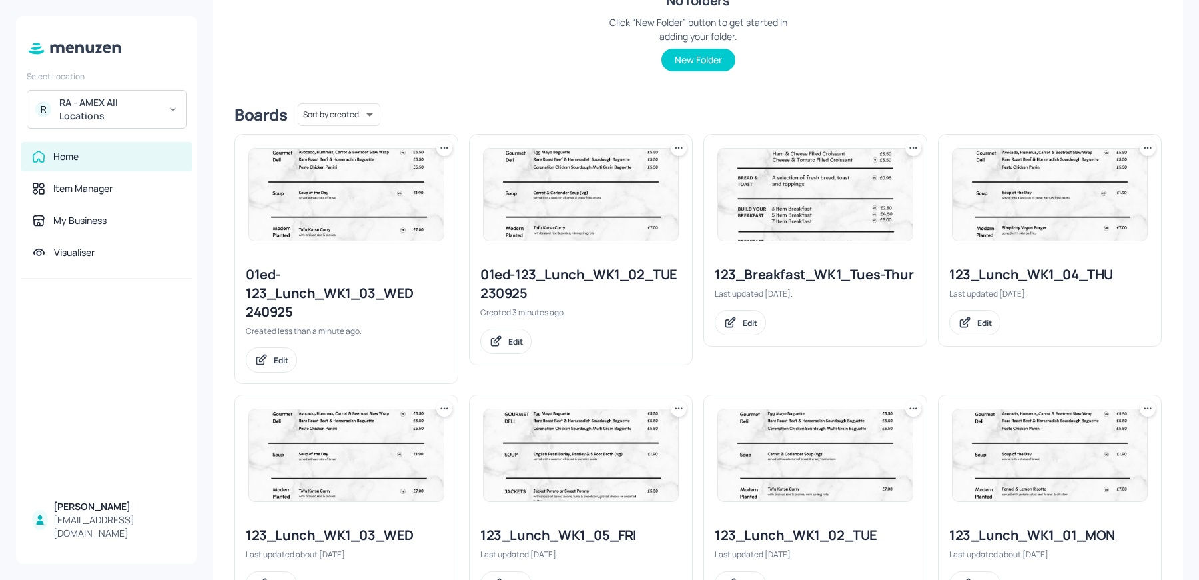
scroll to position [283, 0]
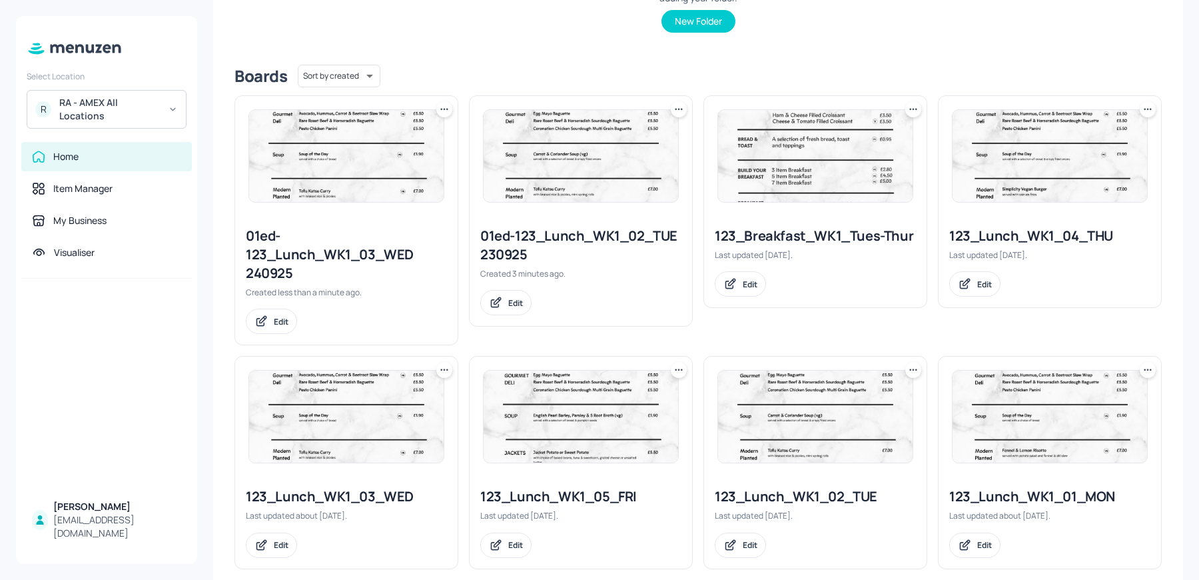
click at [1148, 112] on icon at bounding box center [1147, 109] width 13 height 13
click at [1071, 160] on p "Duplicate" at bounding box center [1079, 159] width 36 height 12
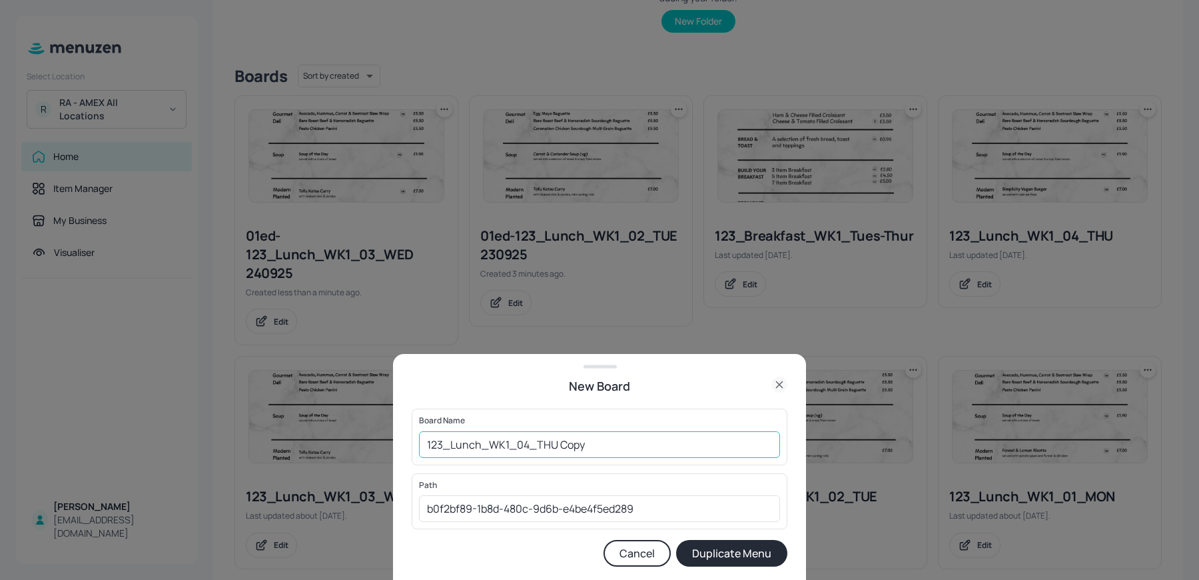
click at [424, 443] on input "123_Lunch_WK1_04_THU Copy" at bounding box center [599, 444] width 361 height 27
drag, startPoint x: 586, startPoint y: 443, endPoint x: 697, endPoint y: 444, distance: 111.3
click at [697, 444] on input "01ed-123_Lunch_WK1_04_THU Copy" at bounding box center [599, 444] width 361 height 27
type input "01ed-123_Lunch_WK1_04_THU 250925"
click at [676, 540] on button "Duplicate Menu" at bounding box center [731, 553] width 111 height 27
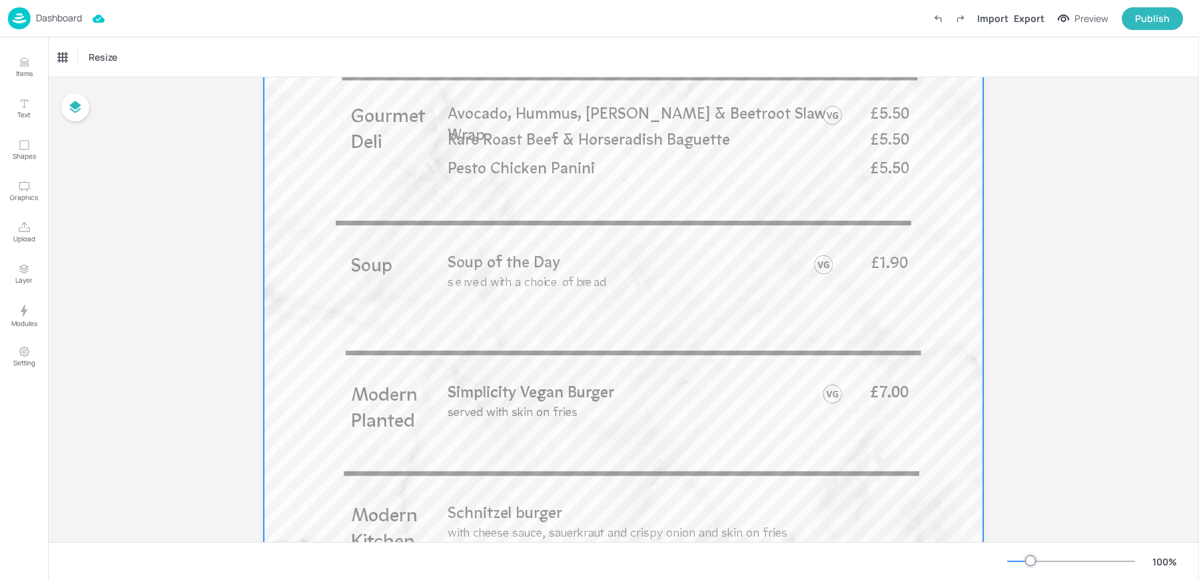
scroll to position [504, 0]
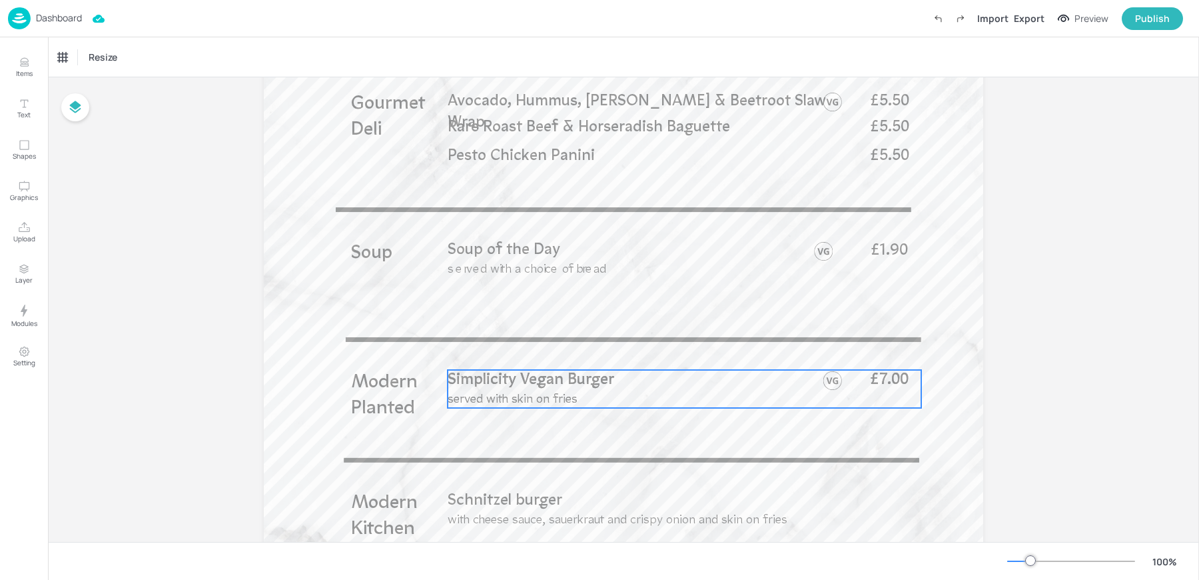
click at [484, 382] on span "Simplicity Vegan Burger" at bounding box center [531, 379] width 167 height 15
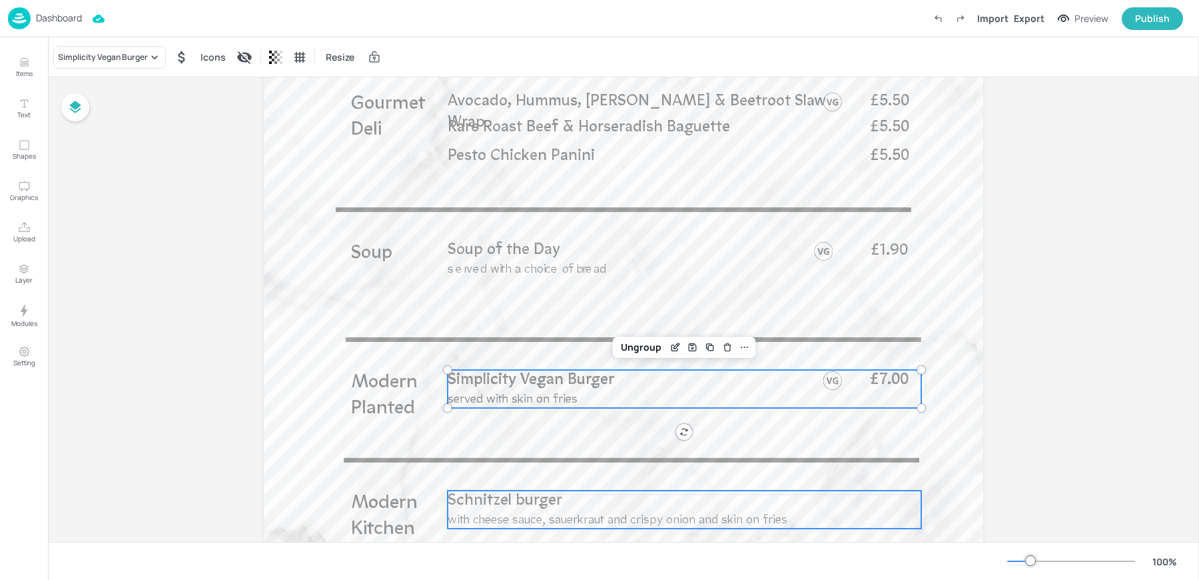
click at [482, 499] on span "Schnitzel burger" at bounding box center [505, 500] width 115 height 15
click at [658, 493] on p "Schnitzel burger" at bounding box center [650, 500] width 404 height 21
click at [515, 398] on span "served with skin on fries" at bounding box center [513, 399] width 130 height 13
click at [84, 55] on div "Schnitzel burger" at bounding box center [89, 57] width 62 height 12
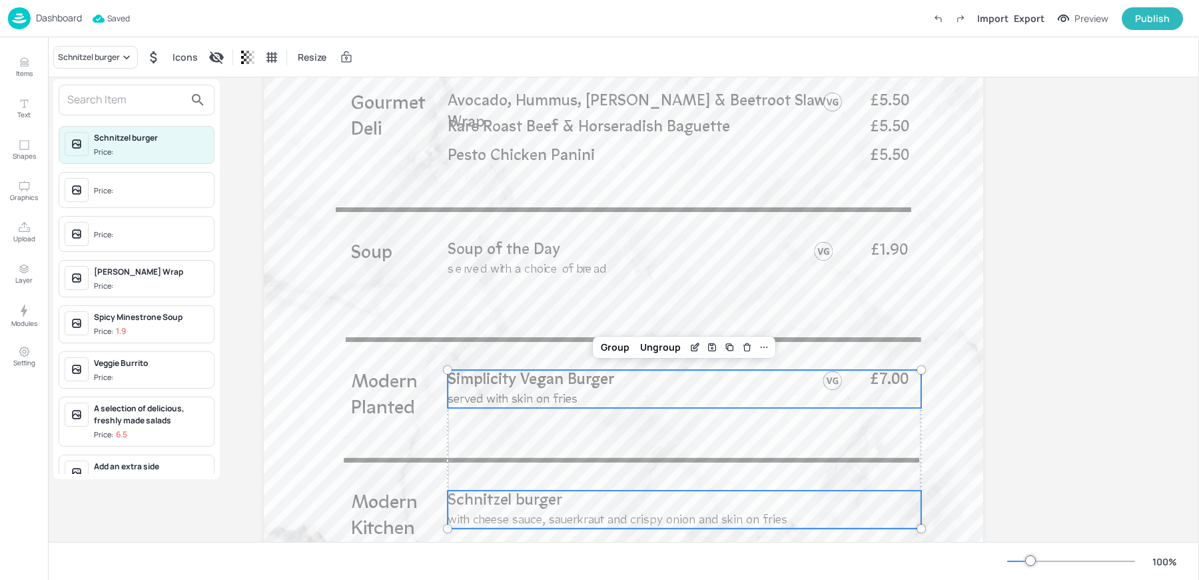
click at [87, 93] on input "text" at bounding box center [125, 99] width 117 height 21
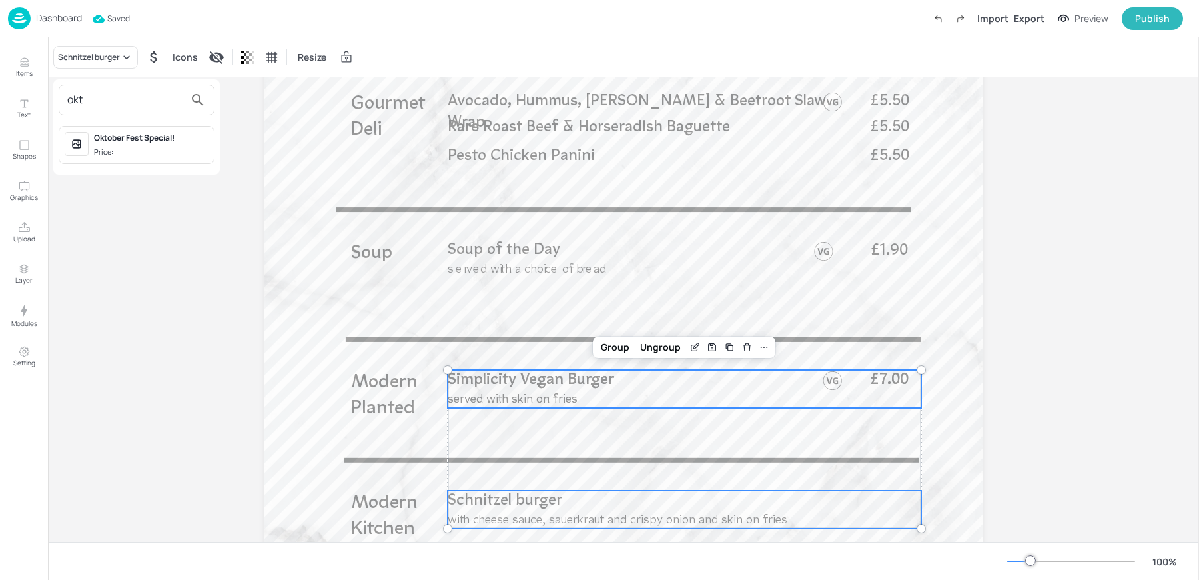
type input "okt"
click at [117, 136] on div "Oktober Fest Special!" at bounding box center [151, 138] width 115 height 12
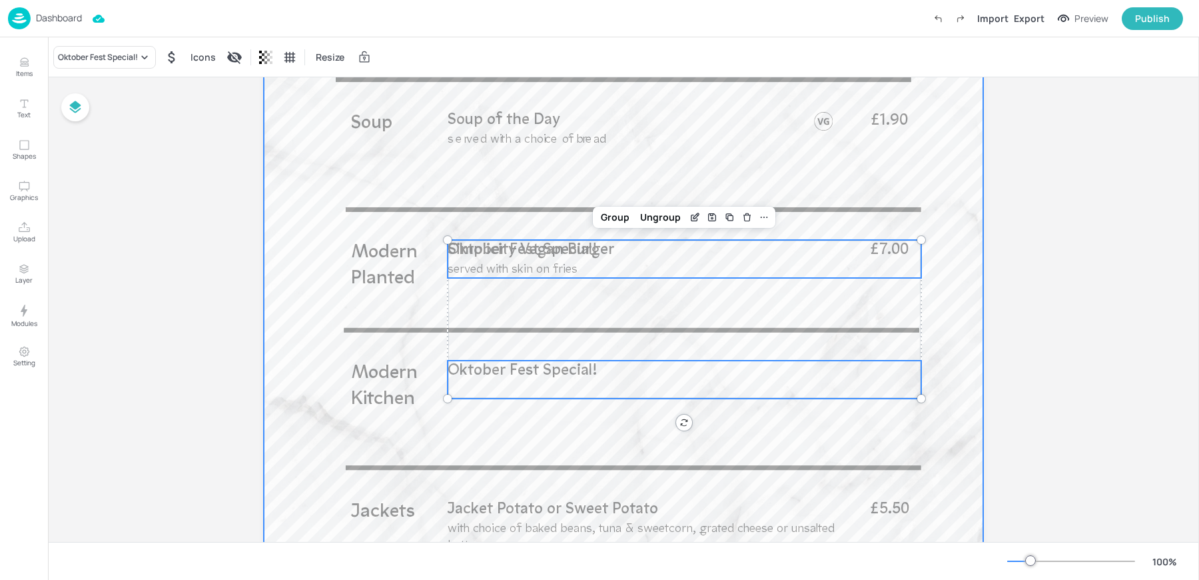
scroll to position [615, 0]
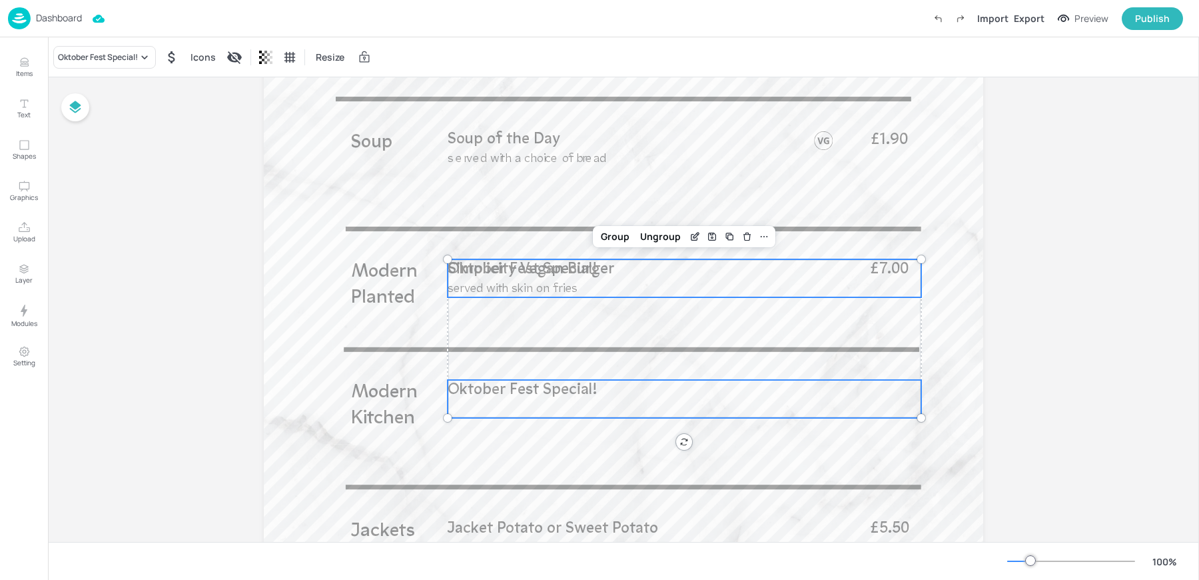
click at [630, 284] on div "Oktober Fest Special!" at bounding box center [685, 278] width 474 height 38
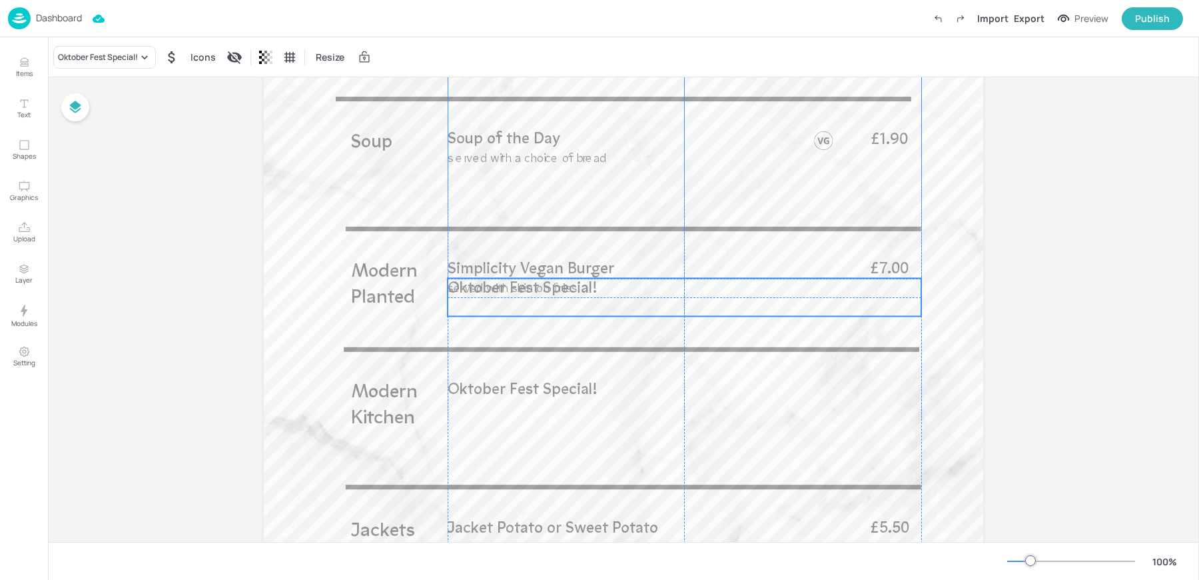
drag, startPoint x: 596, startPoint y: 279, endPoint x: 597, endPoint y: 322, distance: 42.6
click at [597, 316] on div "Oktober Fest Special!" at bounding box center [685, 297] width 474 height 38
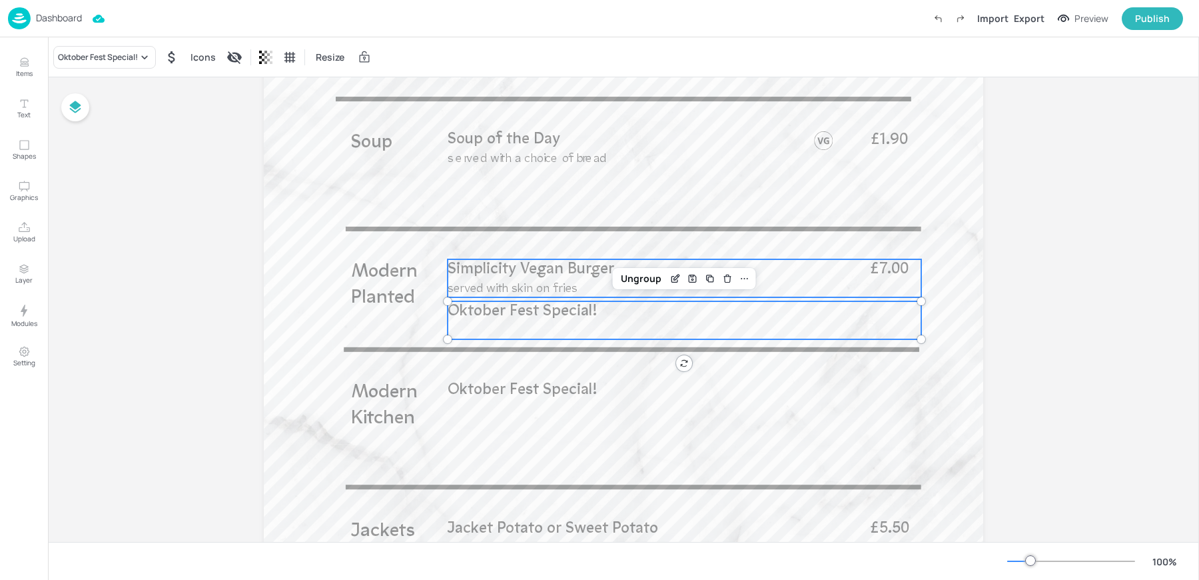
click at [524, 279] on p "Simplicity Vegan Burger" at bounding box center [650, 269] width 404 height 21
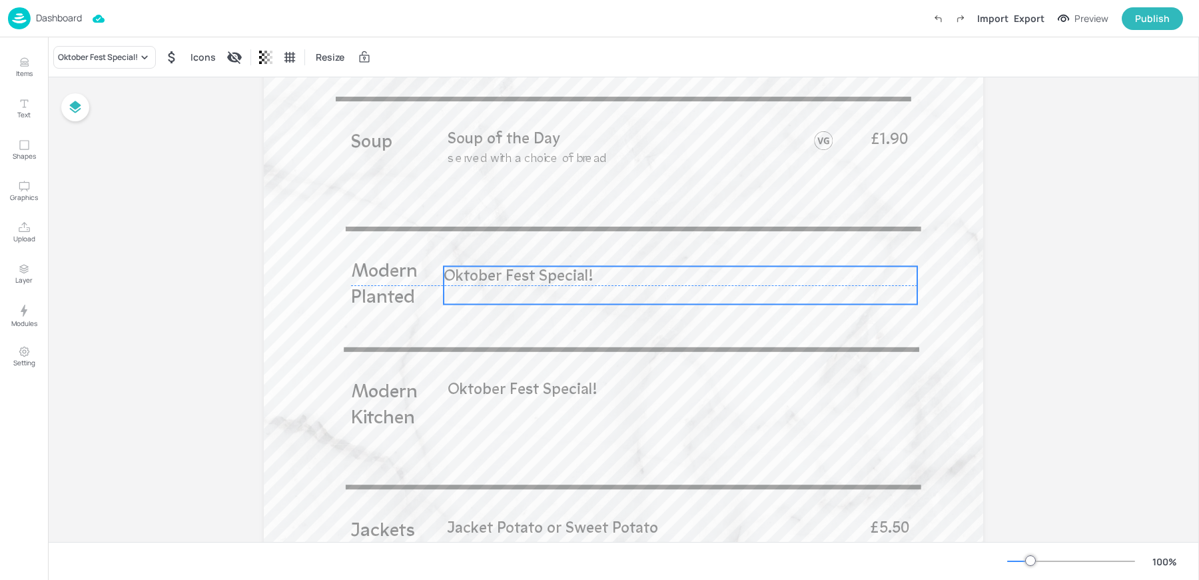
drag, startPoint x: 512, startPoint y: 312, endPoint x: 507, endPoint y: 274, distance: 37.6
click at [507, 274] on span "Oktober Fest Special!" at bounding box center [519, 276] width 150 height 15
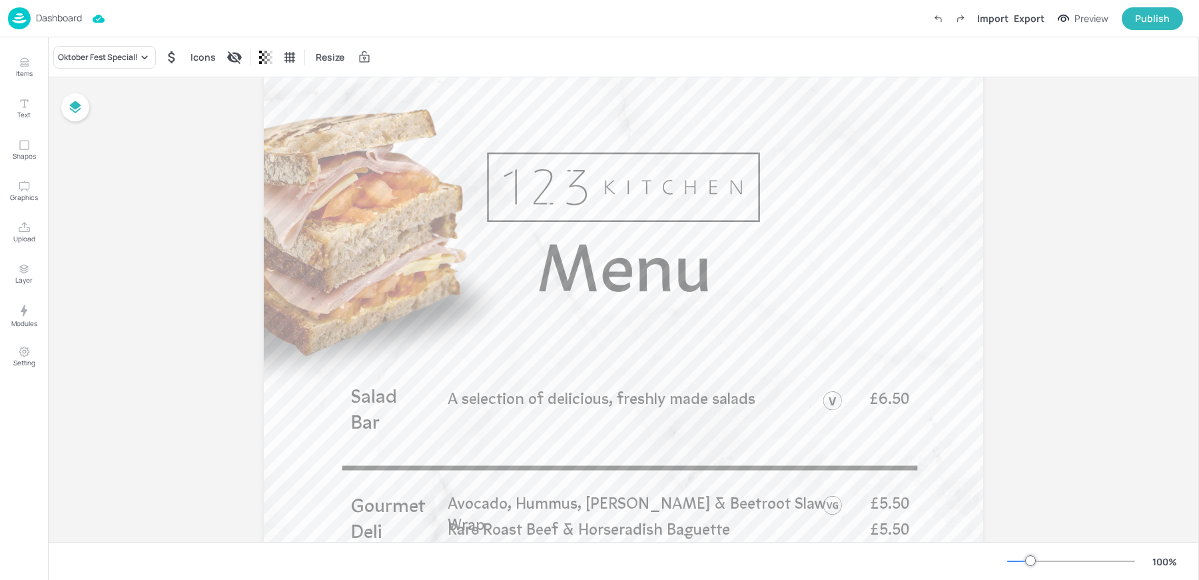
scroll to position [0, 0]
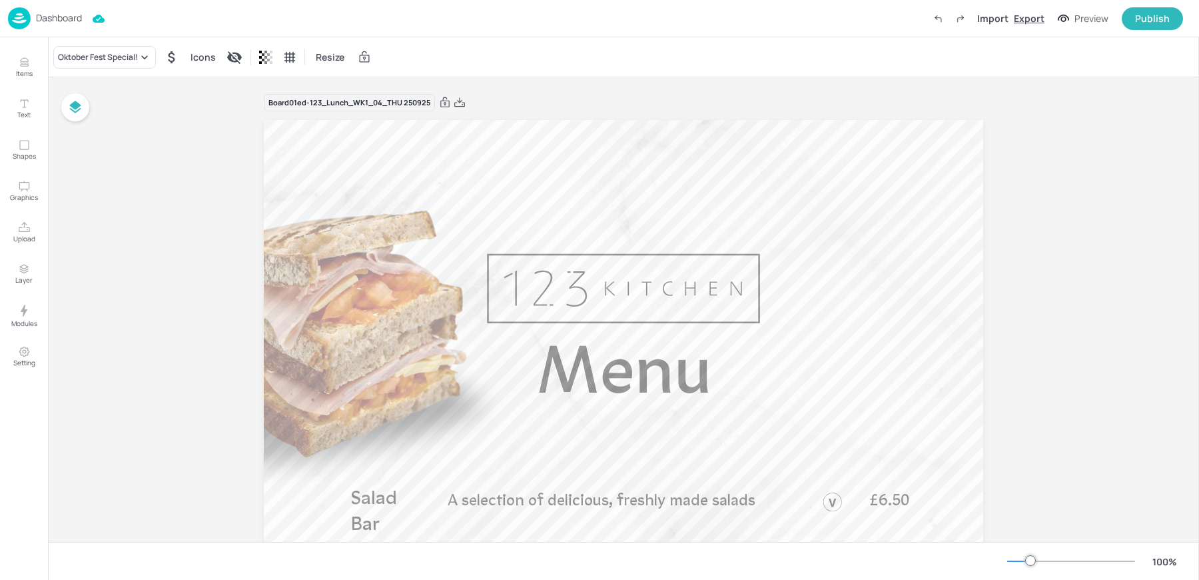
click at [1023, 21] on div "Export" at bounding box center [1029, 18] width 31 height 14
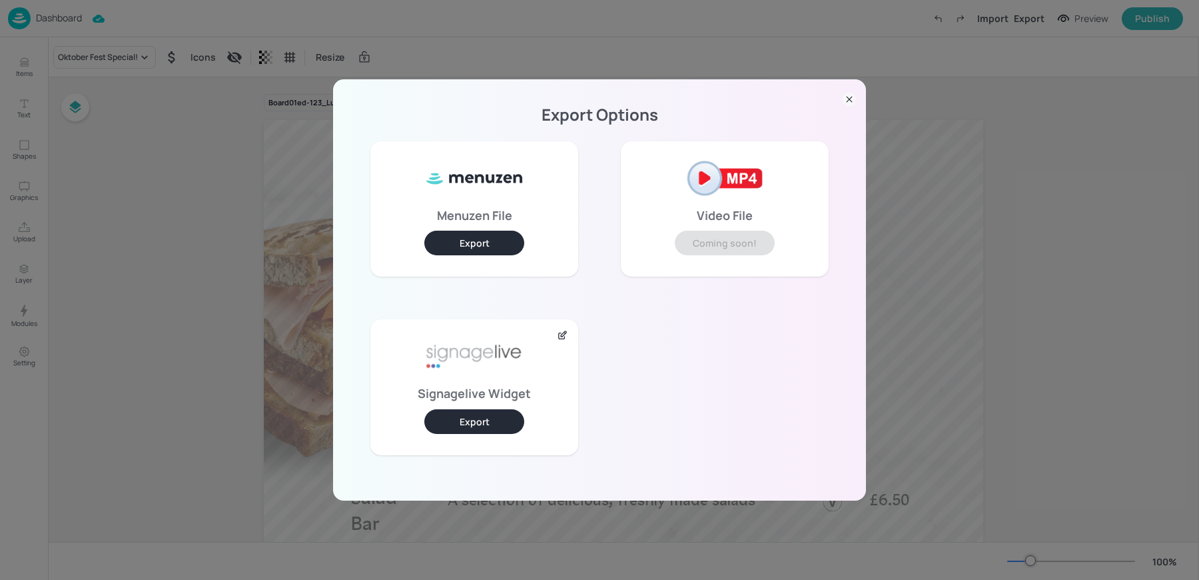
click at [676, 1] on div "Export Options Menuzen File Export Video File Coming soon! Signagelive Widget E…" at bounding box center [599, 290] width 1199 height 580
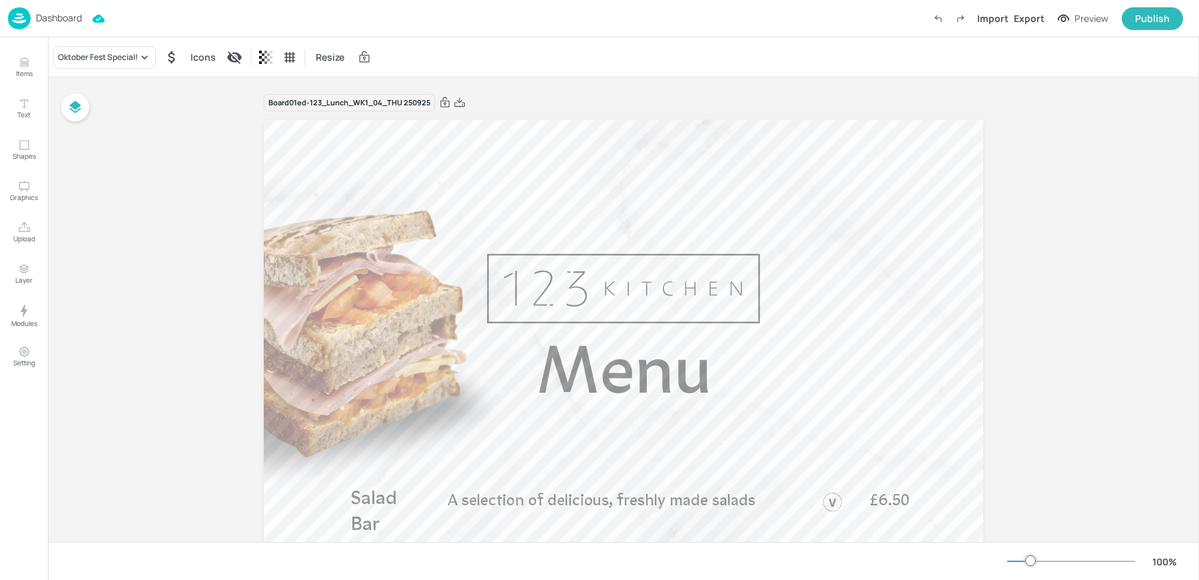
click at [625, 36] on div "Dashboard Import Export Preview Publish" at bounding box center [595, 18] width 1175 height 37
click at [35, 4] on div "Dashboard Saving Import Export Preview Publish" at bounding box center [595, 18] width 1175 height 37
click at [26, 18] on img at bounding box center [19, 18] width 23 height 22
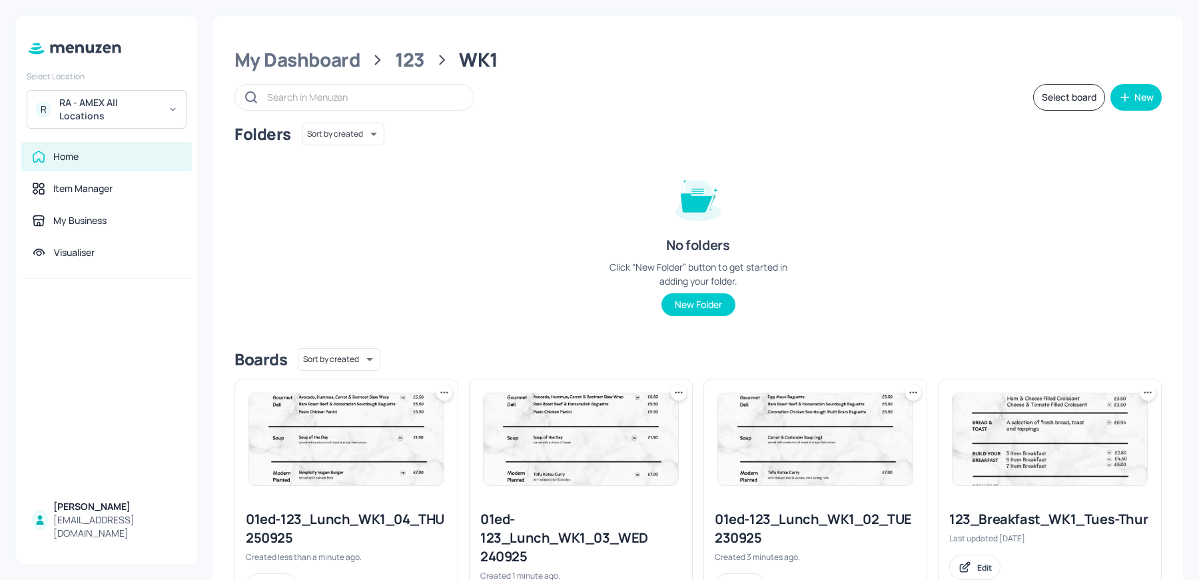
click at [439, 392] on icon at bounding box center [444, 392] width 13 height 13
click at [380, 457] on div "Move" at bounding box center [393, 464] width 107 height 23
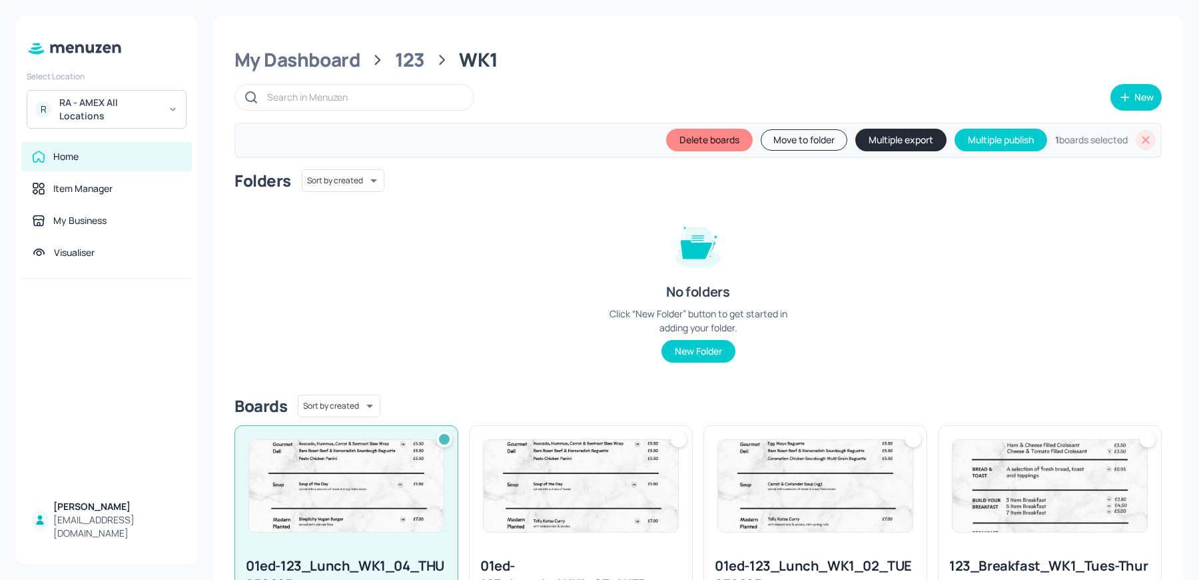
click at [682, 438] on div at bounding box center [679, 439] width 16 height 16
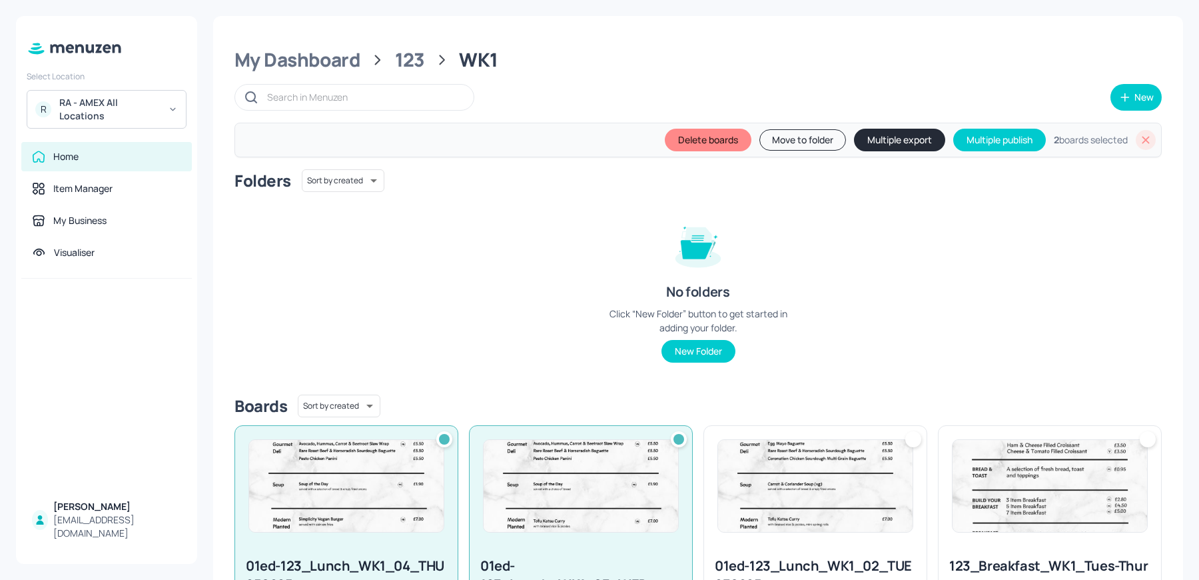
click at [910, 438] on div at bounding box center [913, 439] width 16 height 16
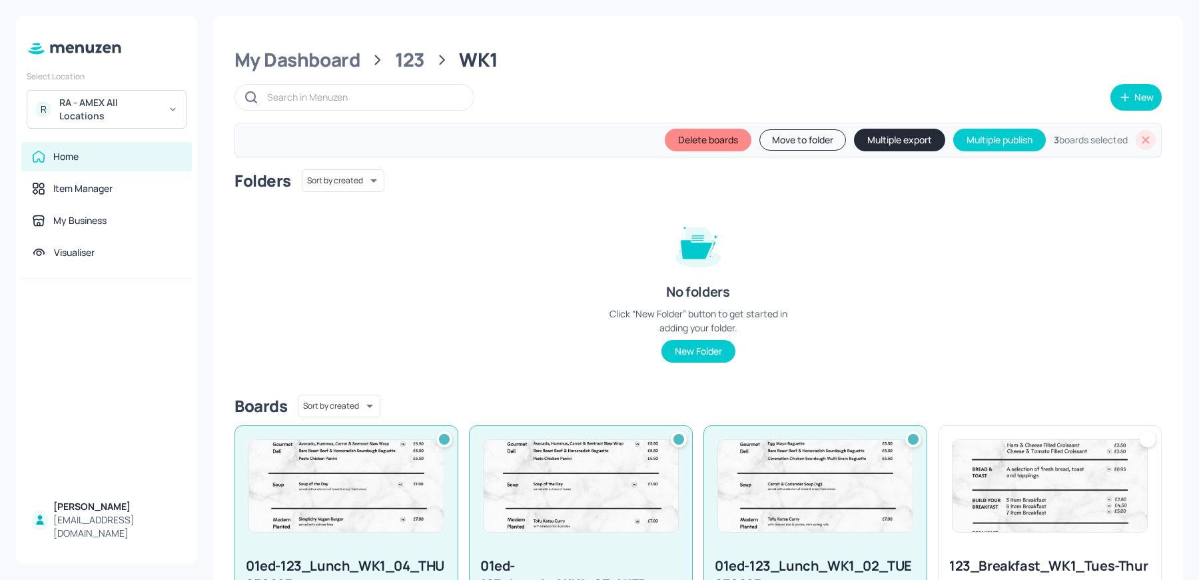
click at [881, 137] on button "Multiple export" at bounding box center [899, 140] width 91 height 23
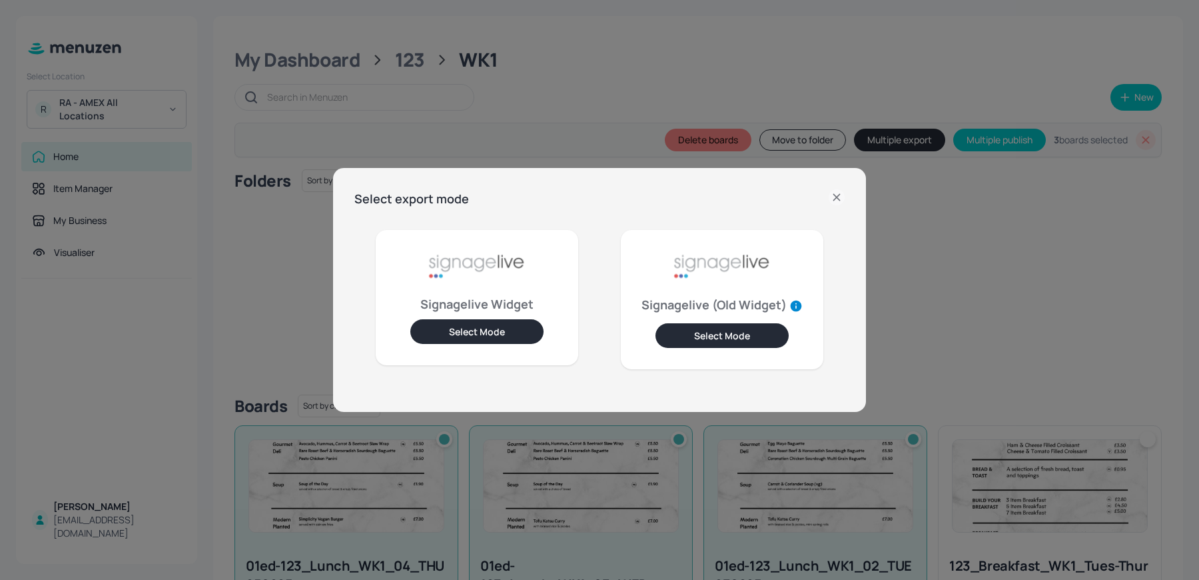
click at [523, 329] on button "Select Mode" at bounding box center [476, 331] width 133 height 25
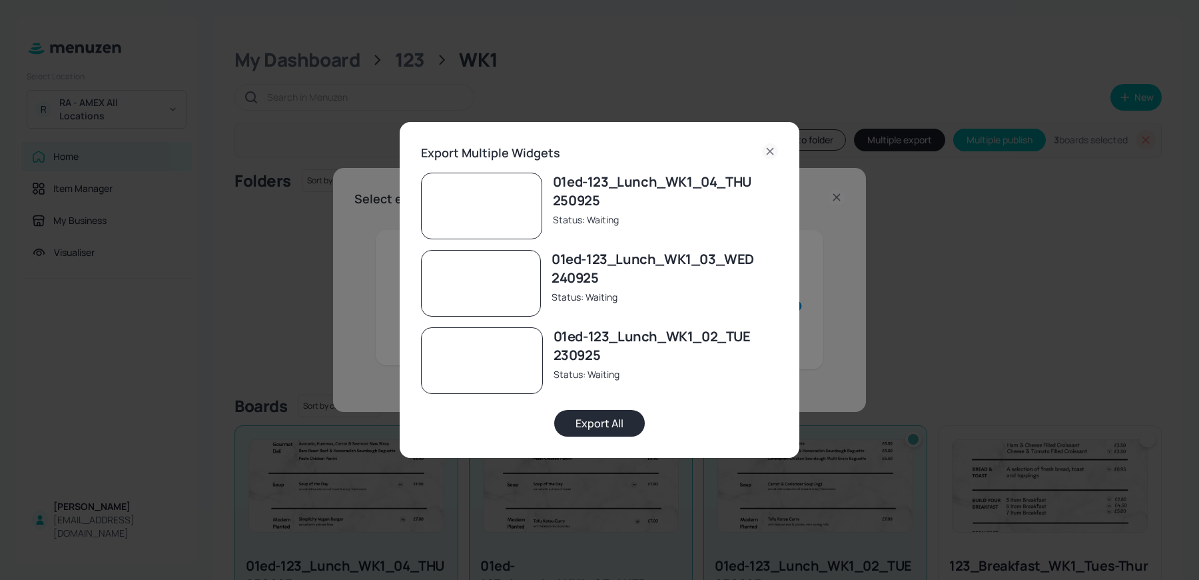
click at [607, 434] on button "Export All" at bounding box center [599, 423] width 91 height 27
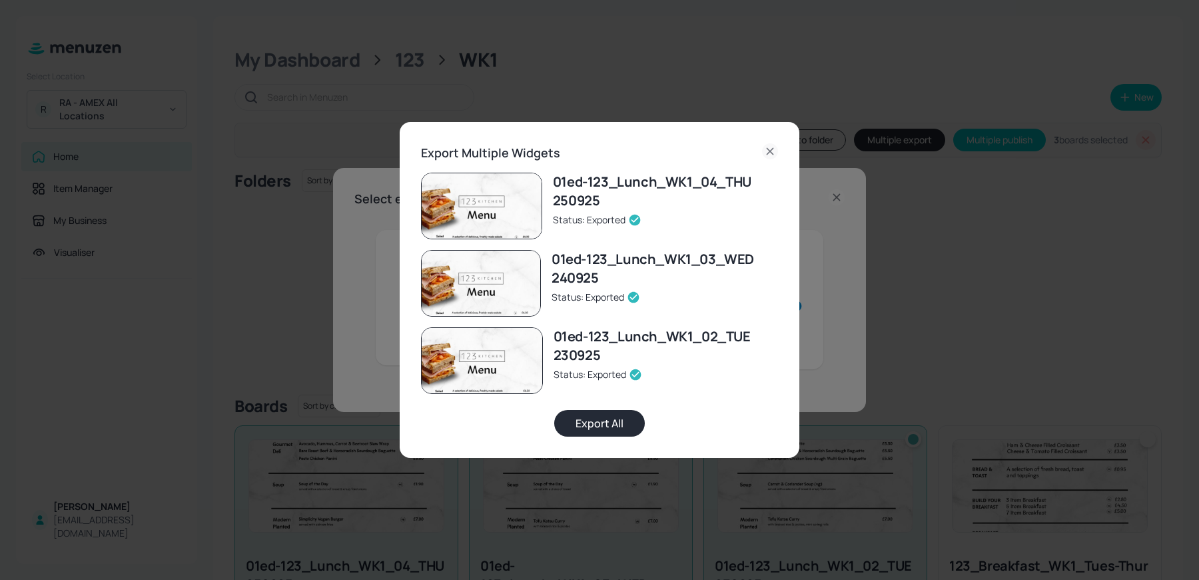
click at [1039, 374] on div "Export Multiple Widgets 01ed-123_Lunch_WK1_04_THU 250925 Status: Exported 01ed-…" at bounding box center [599, 290] width 1199 height 580
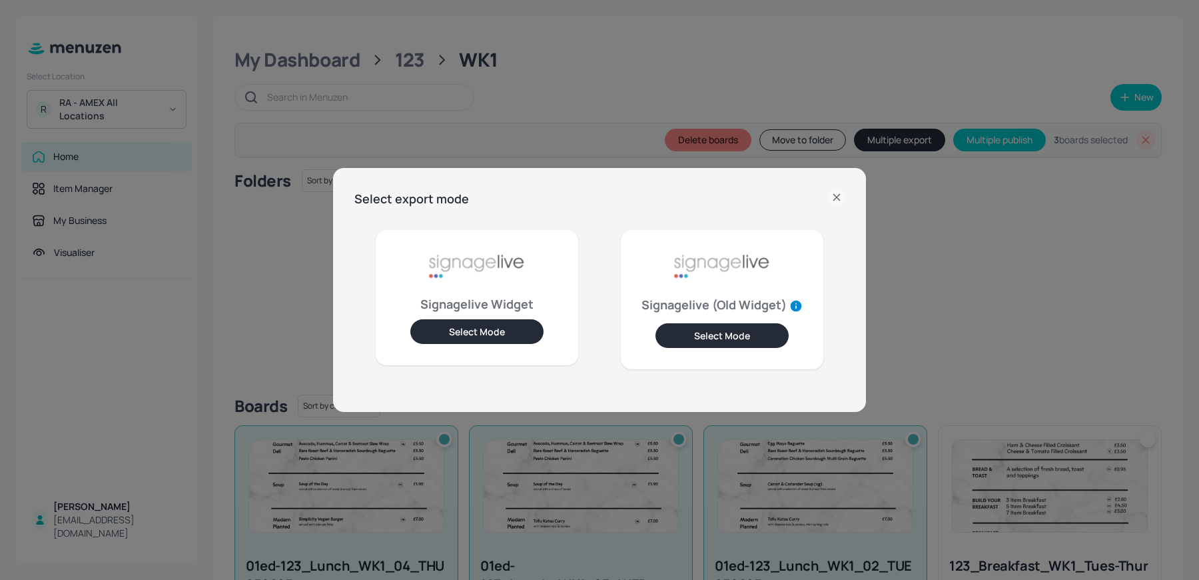
click at [1039, 374] on div "Select export mode Signagelive Widget Select Mode Signagelive (Old Widget) Sele…" at bounding box center [599, 290] width 1199 height 580
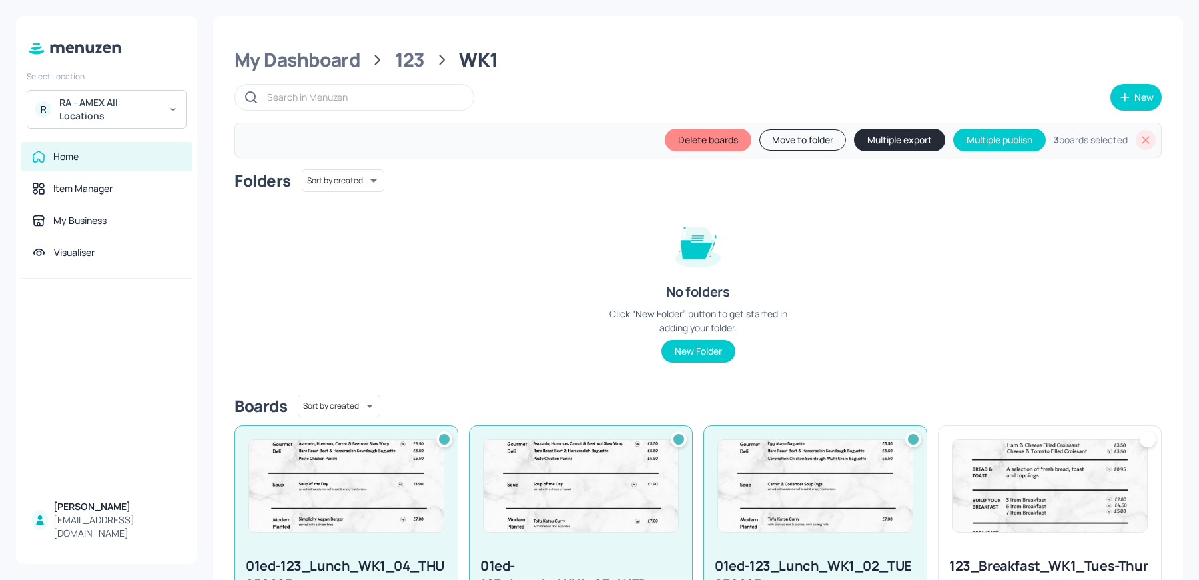
click at [1142, 143] on icon at bounding box center [1145, 139] width 13 height 13
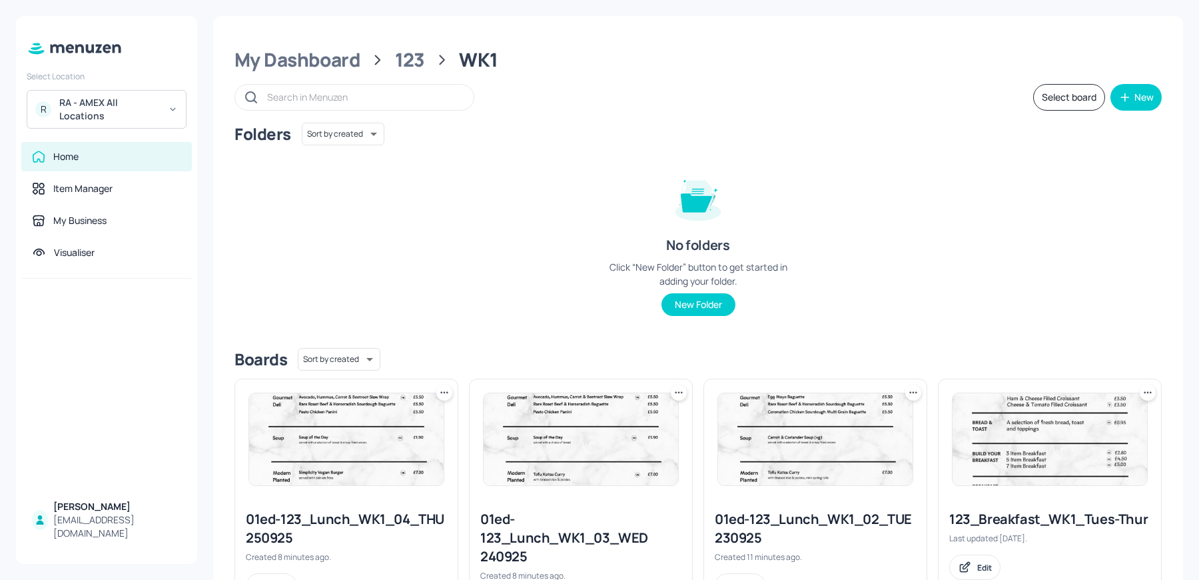
click at [62, 98] on div "RA - AMEX All Locations" at bounding box center [109, 109] width 101 height 27
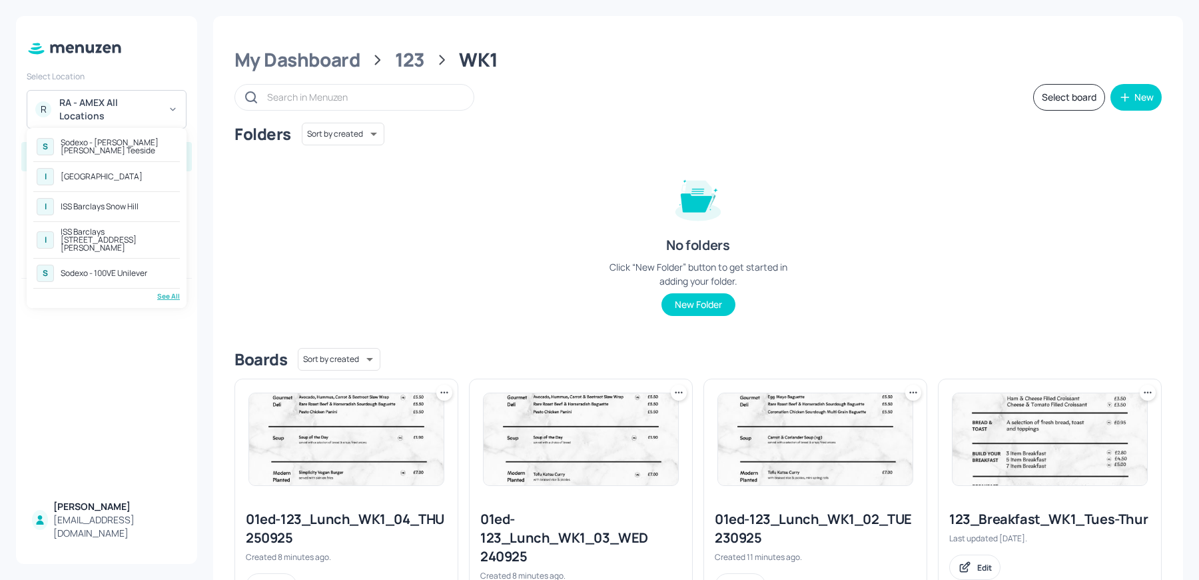
click at [159, 291] on div "See All" at bounding box center [106, 296] width 147 height 10
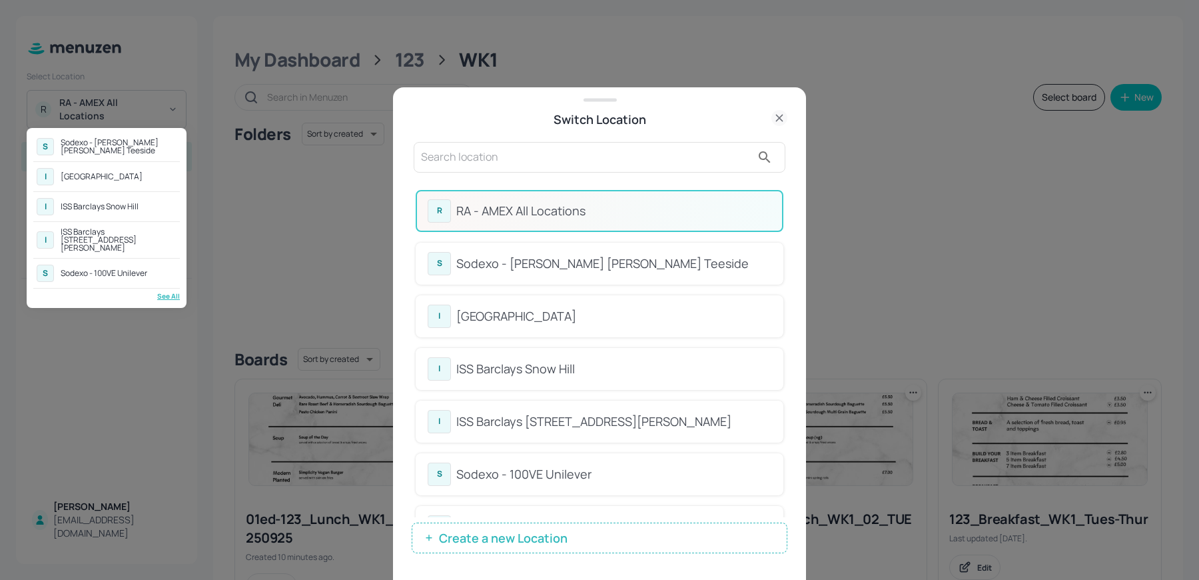
click at [543, 173] on div at bounding box center [599, 290] width 1199 height 580
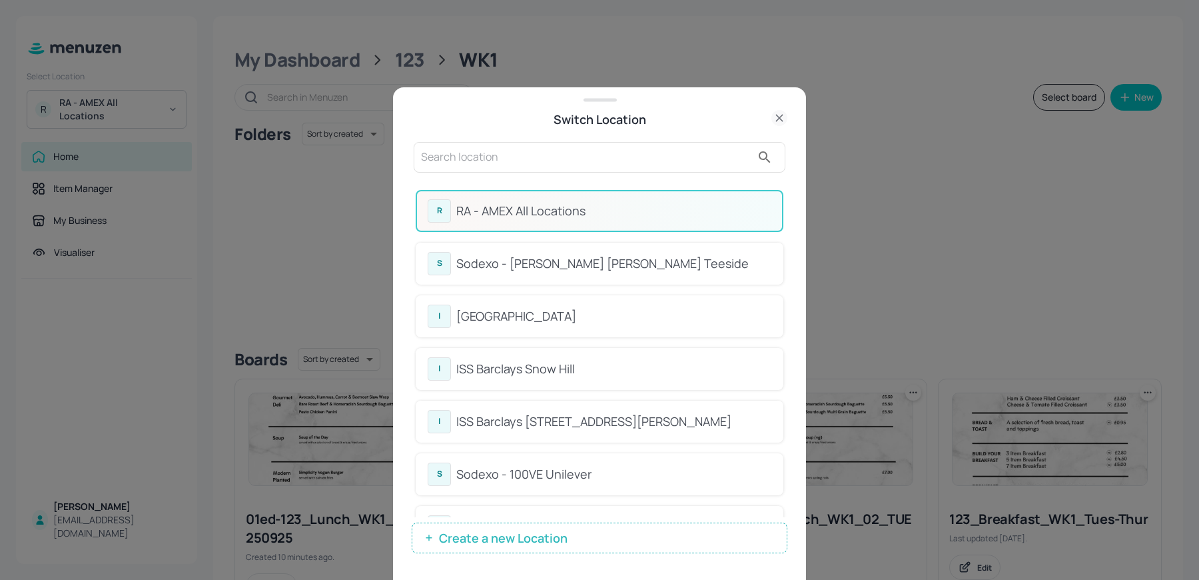
click at [512, 153] on input "text" at bounding box center [586, 157] width 330 height 21
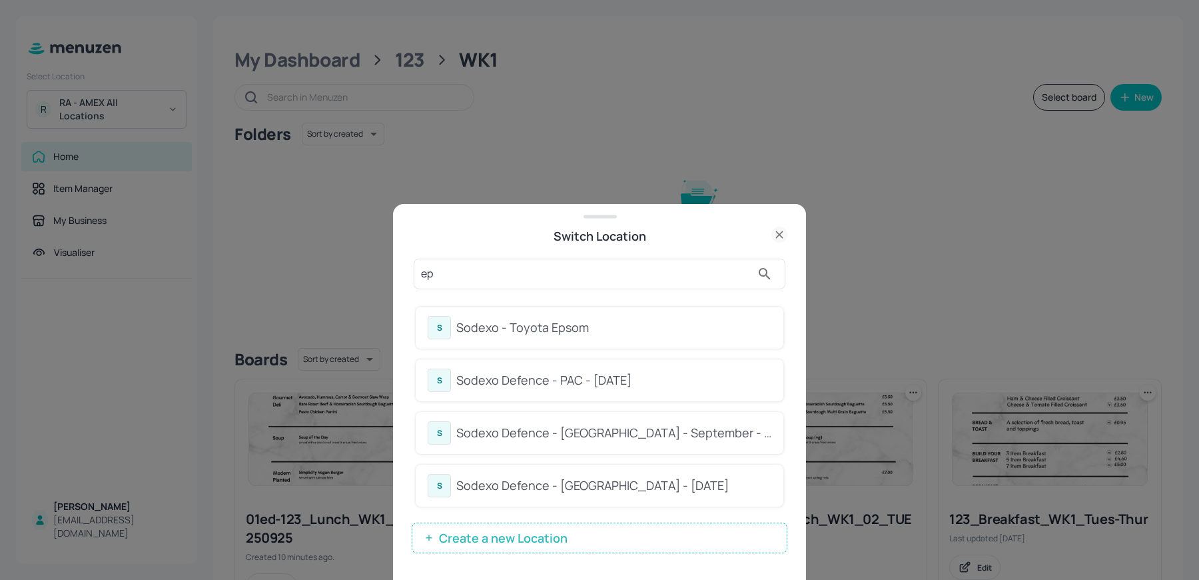
type input "ep"
click at [654, 263] on div "ep" at bounding box center [600, 273] width 372 height 31
click at [545, 342] on div "S Sodexo - Toyota Epsom" at bounding box center [600, 327] width 368 height 42
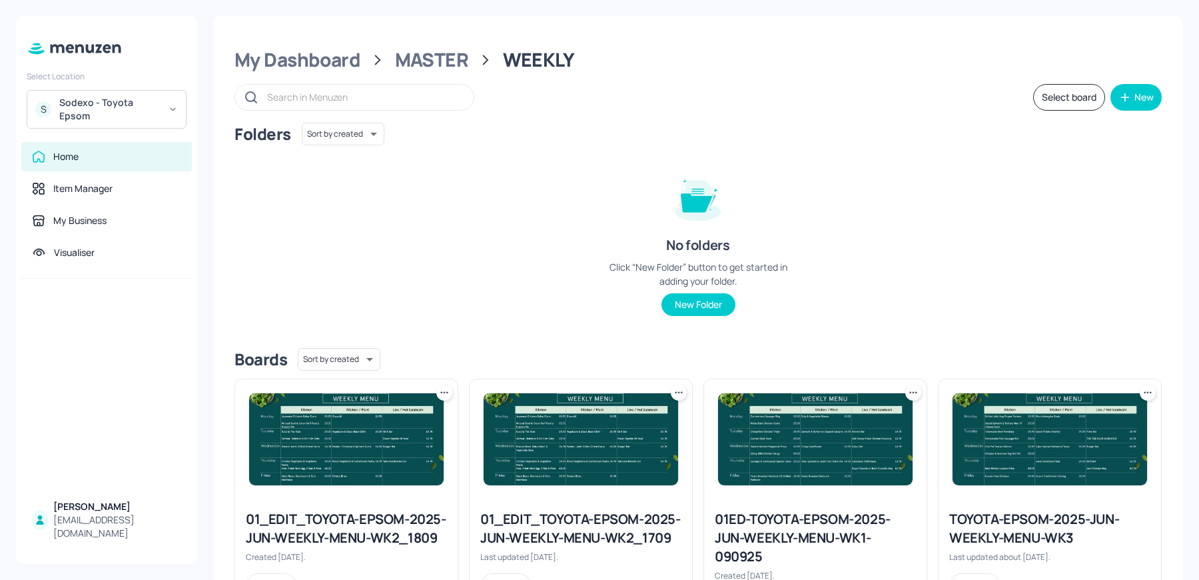
click at [496, 180] on div "Folders Sort by created id ​ No folders Click “New Folder” button to get starte…" at bounding box center [697, 230] width 927 height 215
click at [432, 65] on div "MASTER" at bounding box center [432, 60] width 74 height 24
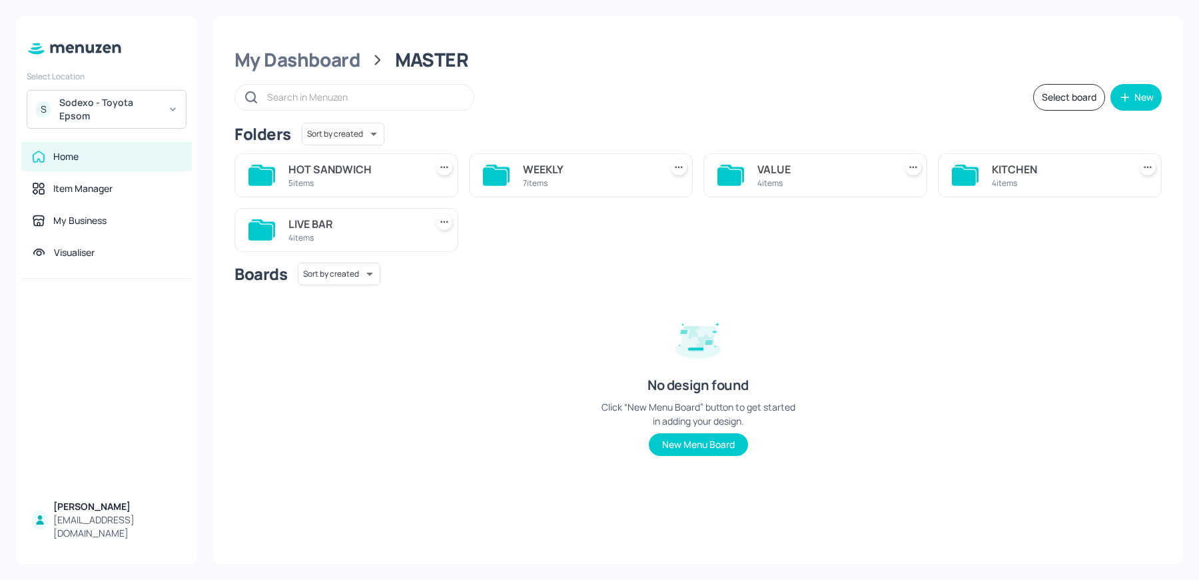
click at [756, 172] on div "VALUE 4 items" at bounding box center [815, 175] width 224 height 44
click at [771, 170] on div "VALUE" at bounding box center [823, 169] width 132 height 16
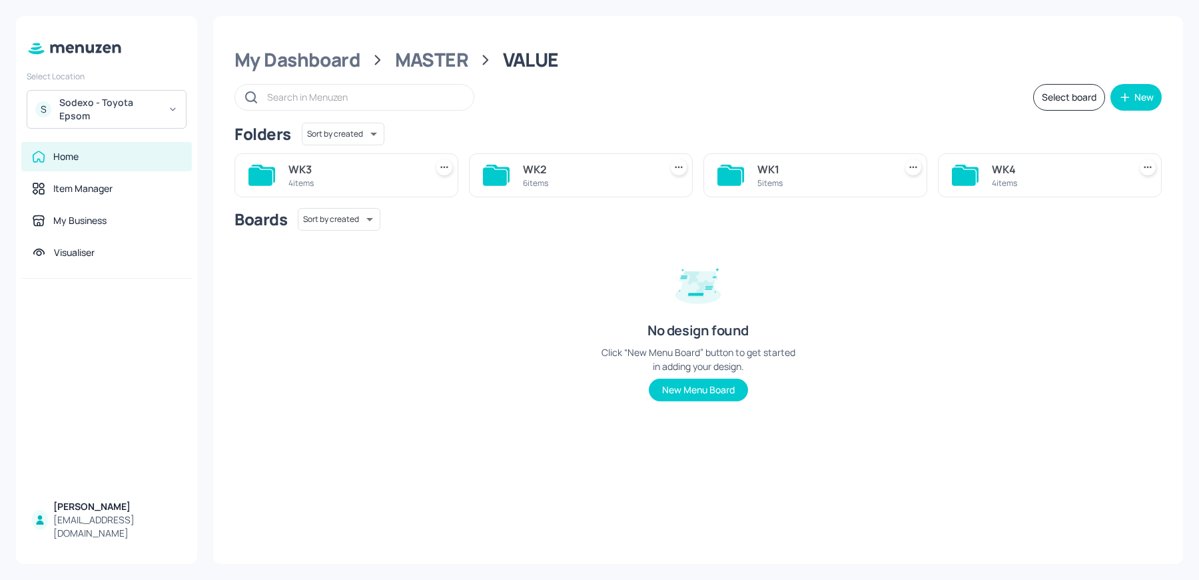
click at [326, 173] on div "WK3" at bounding box center [354, 169] width 132 height 16
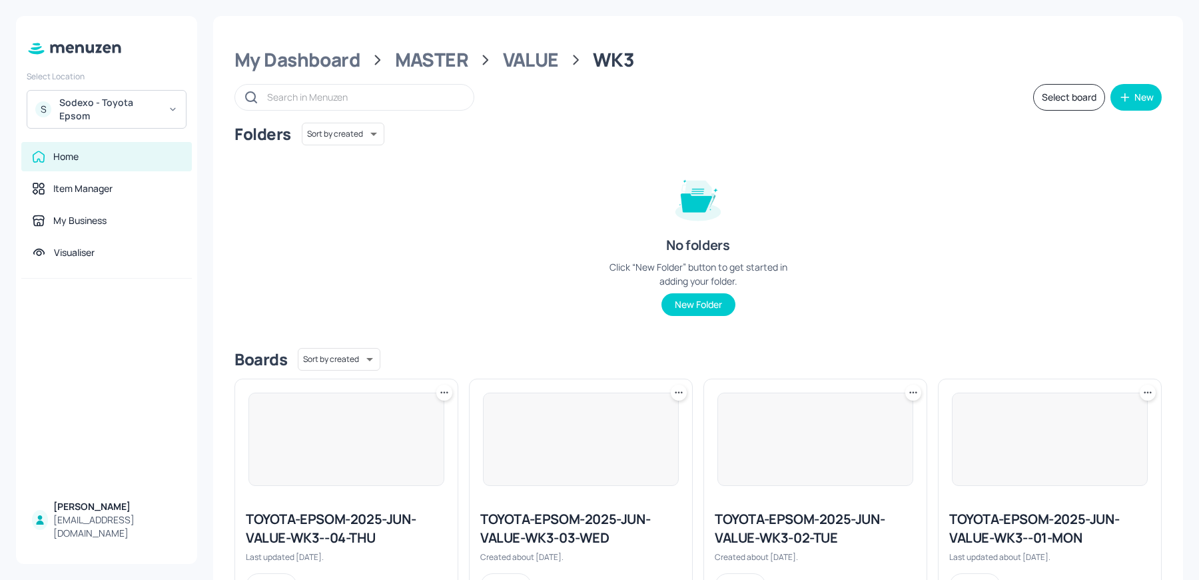
scroll to position [61, 0]
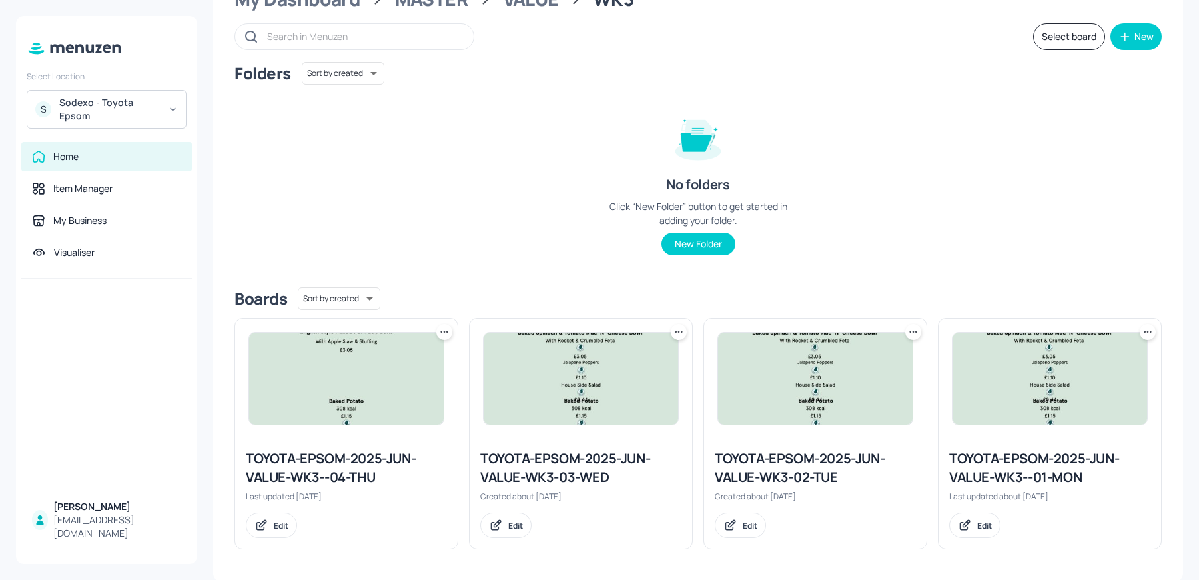
click at [1014, 472] on div "TOYOTA-EPSOM-2025-JUN-VALUE-WK3--01-MON" at bounding box center [1049, 467] width 201 height 37
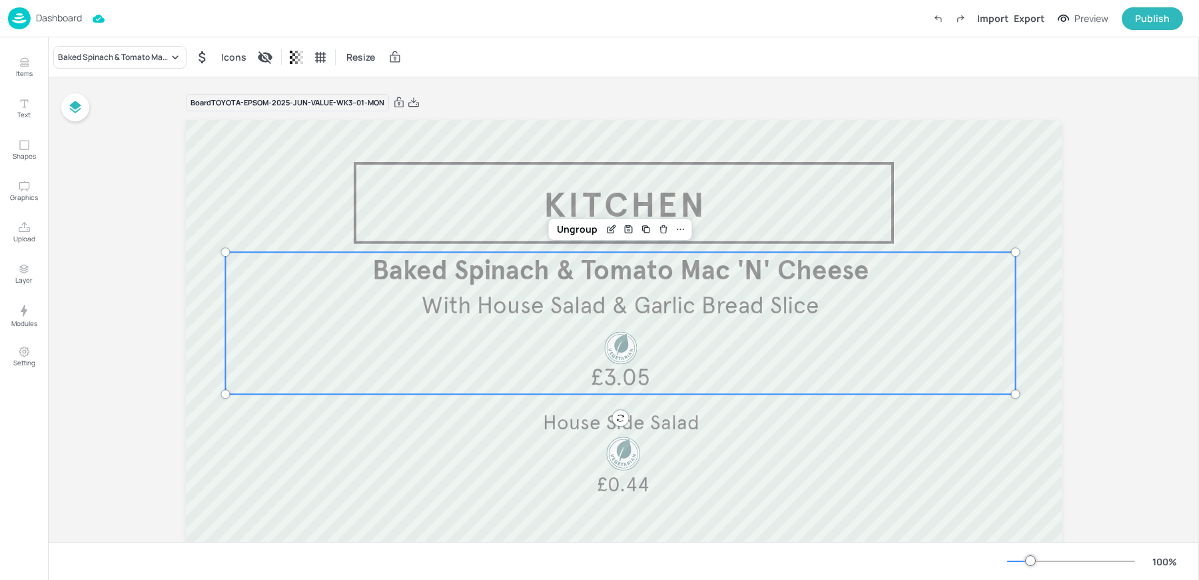
click at [596, 303] on span "With House Salad & Garlic Bread Slice" at bounding box center [621, 304] width 398 height 29
click at [610, 227] on icon "Edit Item" at bounding box center [612, 227] width 5 height 5
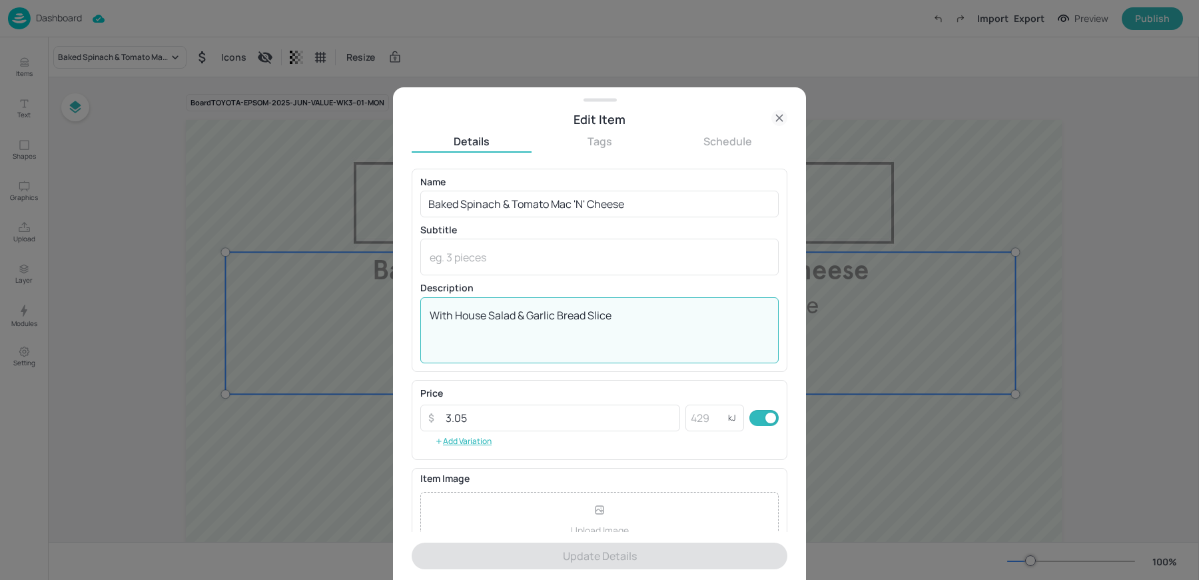
drag, startPoint x: 456, startPoint y: 313, endPoint x: 723, endPoint y: 316, distance: 267.8
click at [723, 316] on textarea "With House Salad & Garlic Bread Slice" at bounding box center [600, 330] width 340 height 44
paste textarea "Rocket & Crumbled Feta"
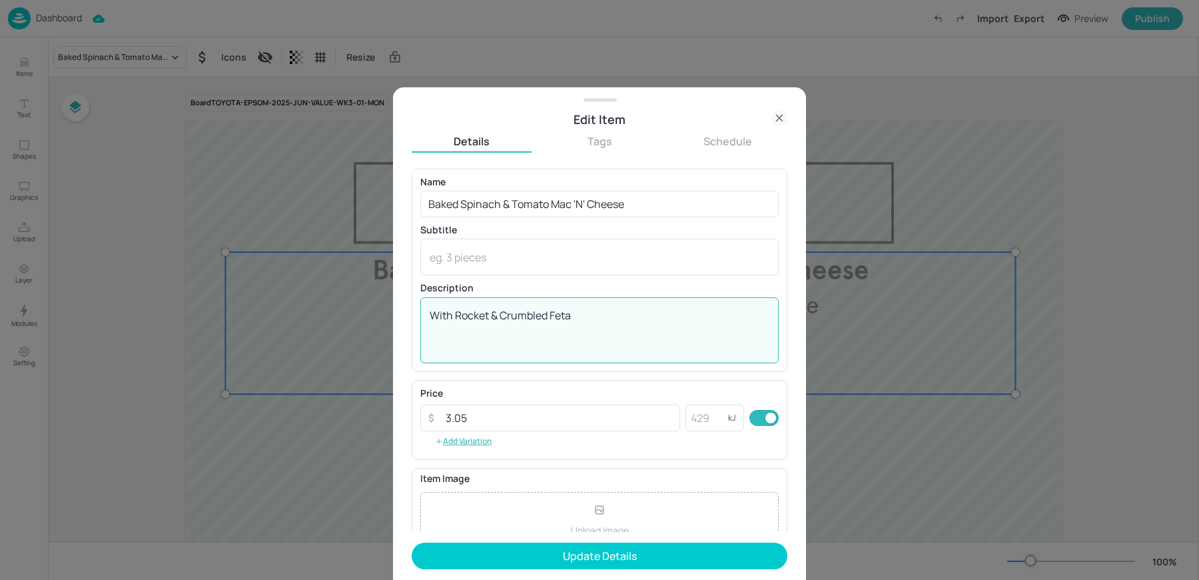
type textarea "With Rocket & Crumbled Feta"
click at [535, 539] on form "Name Baked Spinach & Tomato Mac 'N' Cheese ​ Subtitle x ​ Description With Rock…" at bounding box center [600, 375] width 376 height 412
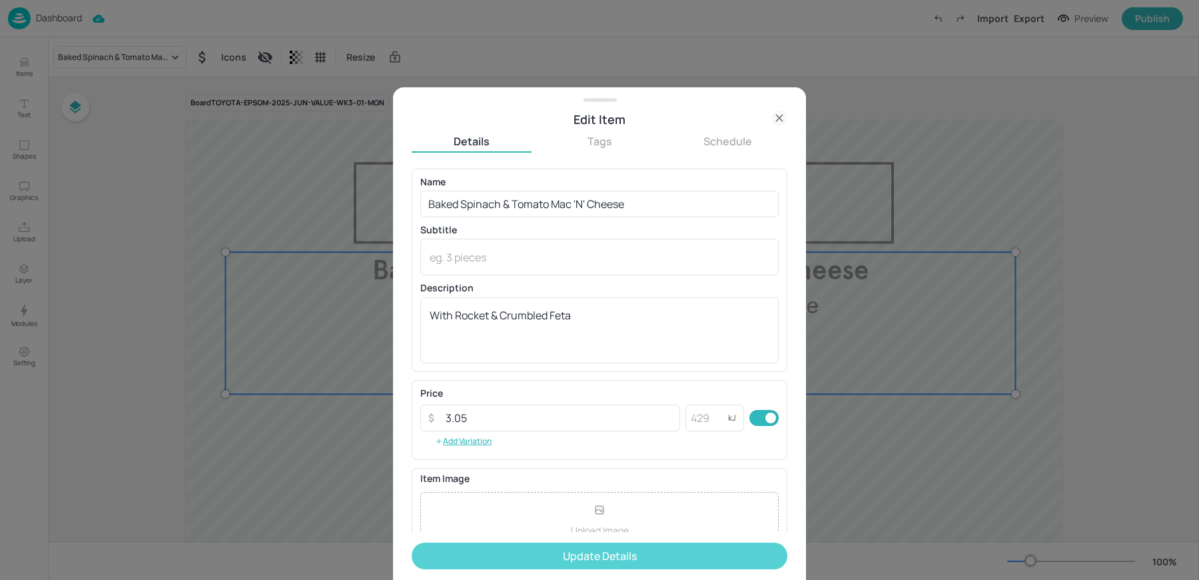
click at [500, 564] on button "Update Details" at bounding box center [600, 555] width 376 height 27
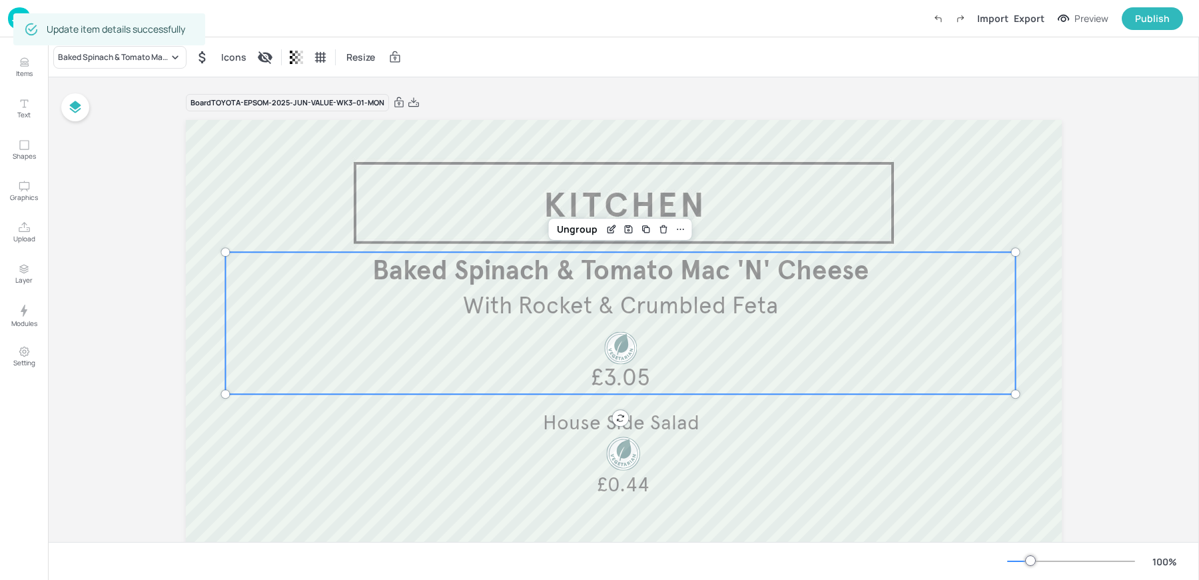
click at [418, 103] on div "Board TOYOTA-EPSOM-2025-JUN-VALUE-WK3--01-MON" at bounding box center [624, 102] width 876 height 19
click at [411, 107] on icon at bounding box center [414, 102] width 12 height 13
